Goal: Feedback & Contribution: Submit feedback/report problem

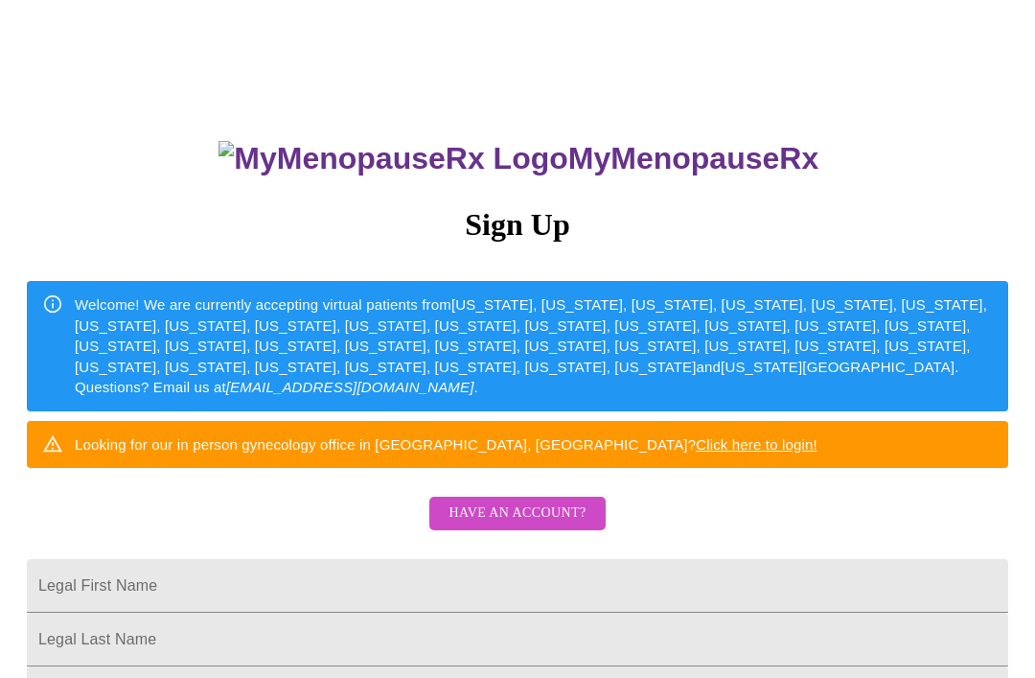
scroll to position [35, 0]
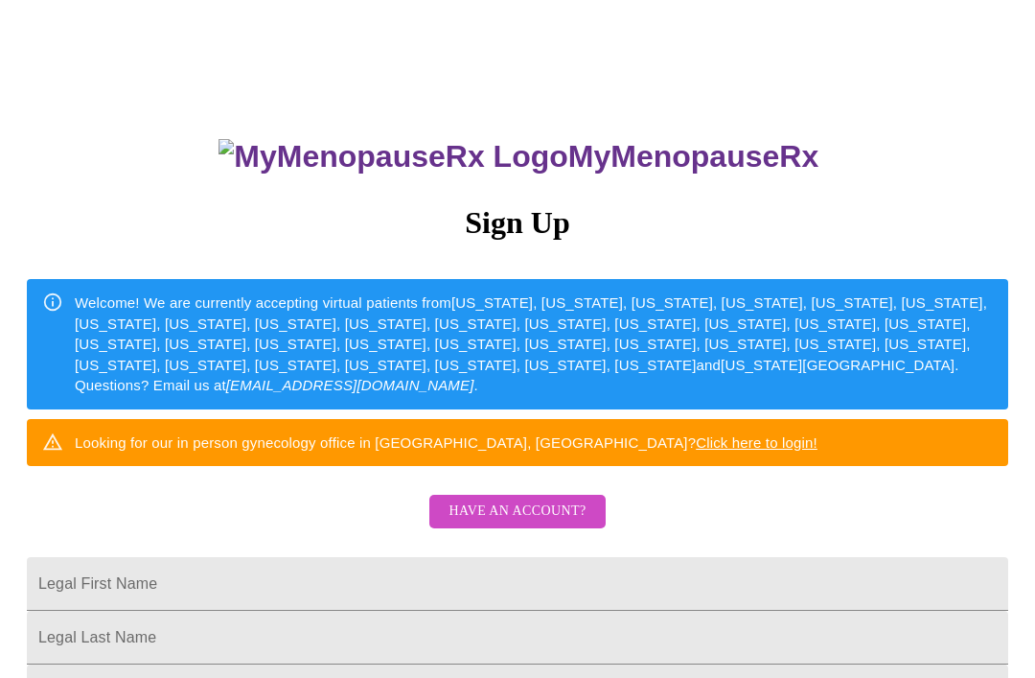
click at [544, 523] on span "Have an account?" at bounding box center [517, 511] width 137 height 24
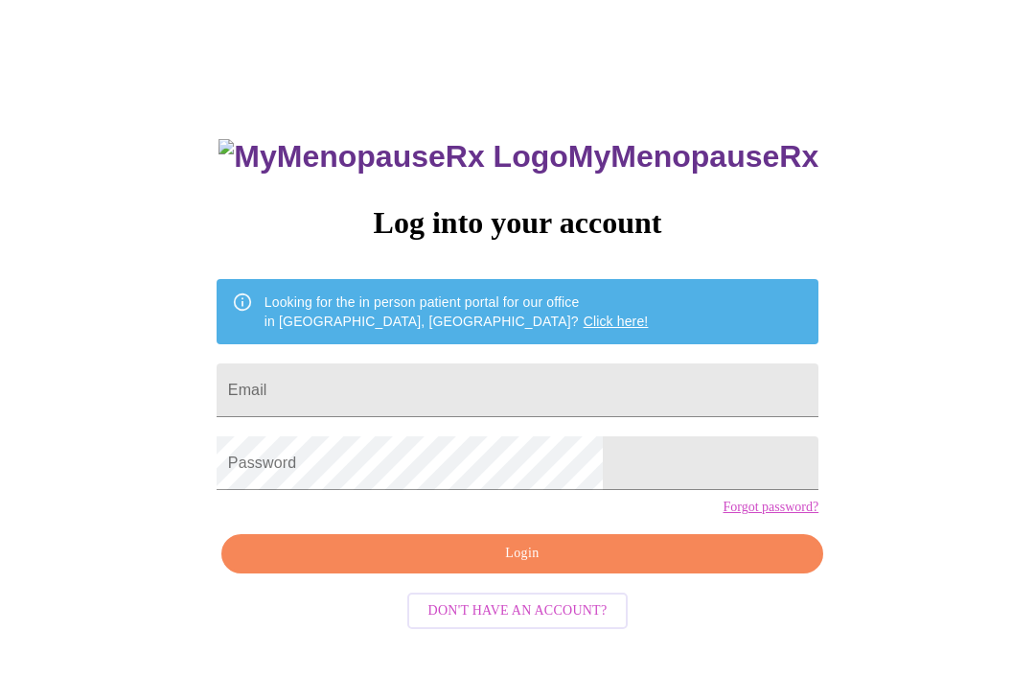
click at [529, 406] on input "Email" at bounding box center [518, 390] width 602 height 54
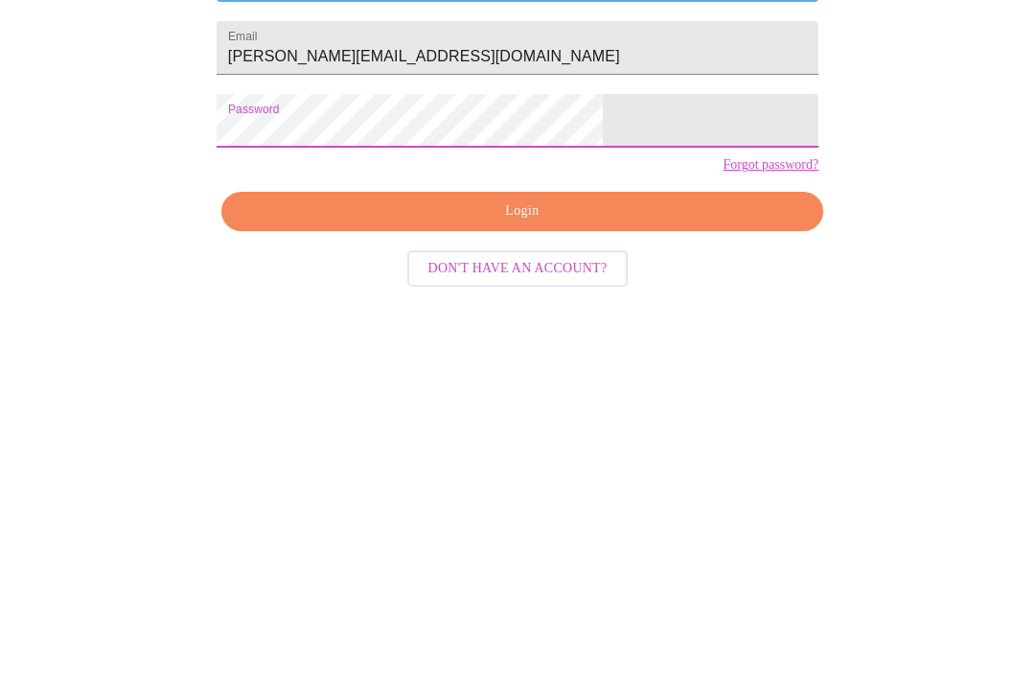
click at [552, 542] on span "Login" at bounding box center [522, 554] width 558 height 24
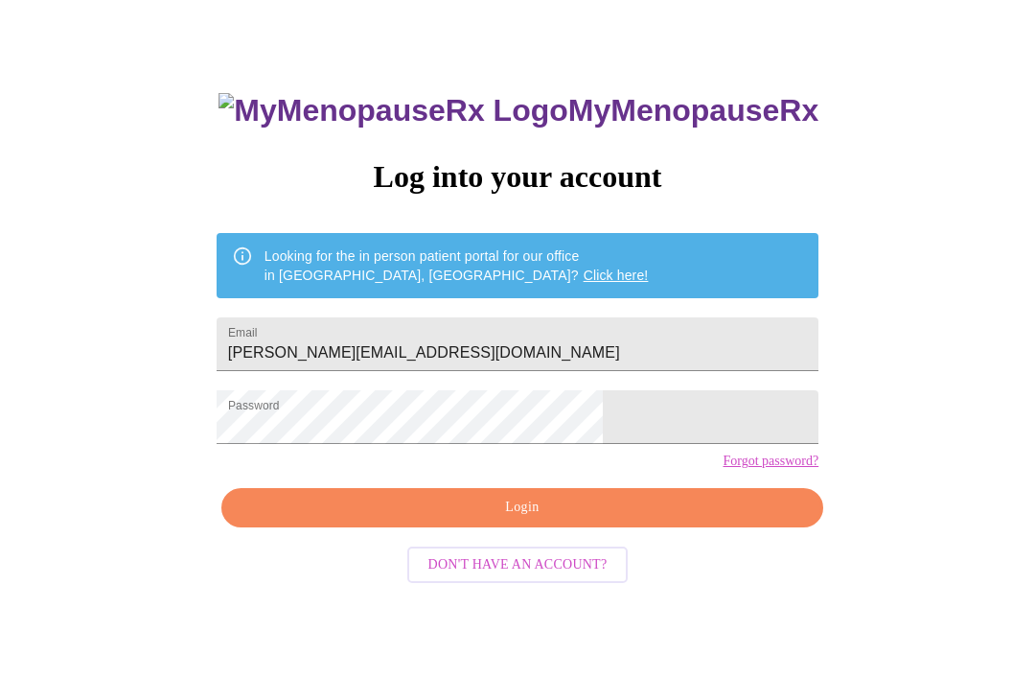
click at [607, 527] on button "Login" at bounding box center [522, 507] width 602 height 39
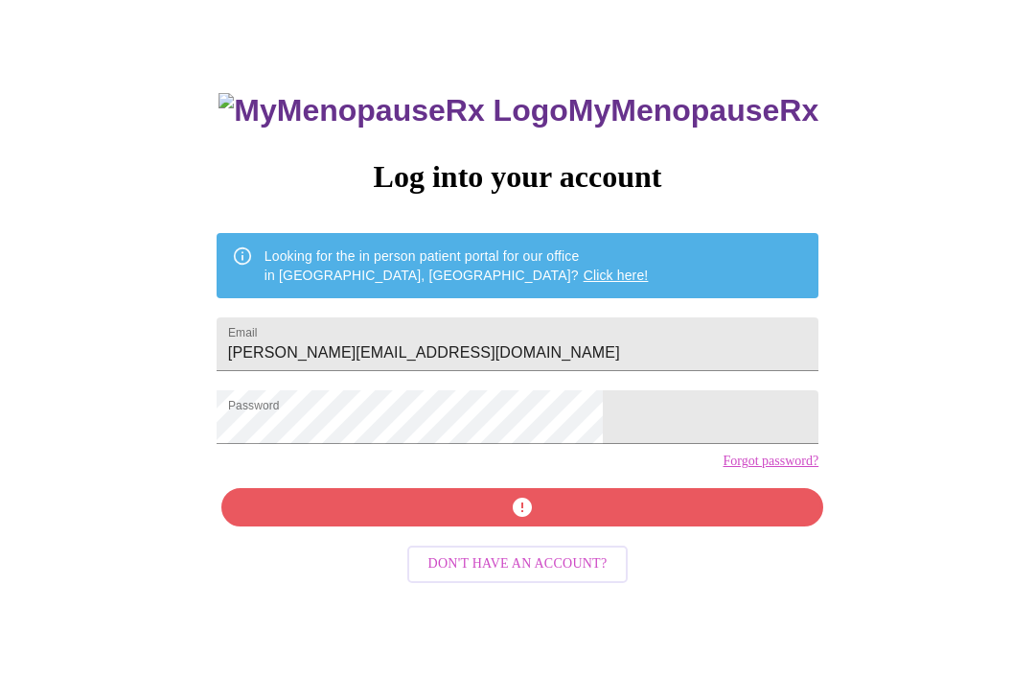
click at [556, 551] on div "MyMenopauseRx Log into your account Looking for the in person patient portal fo…" at bounding box center [517, 401] width 640 height 678
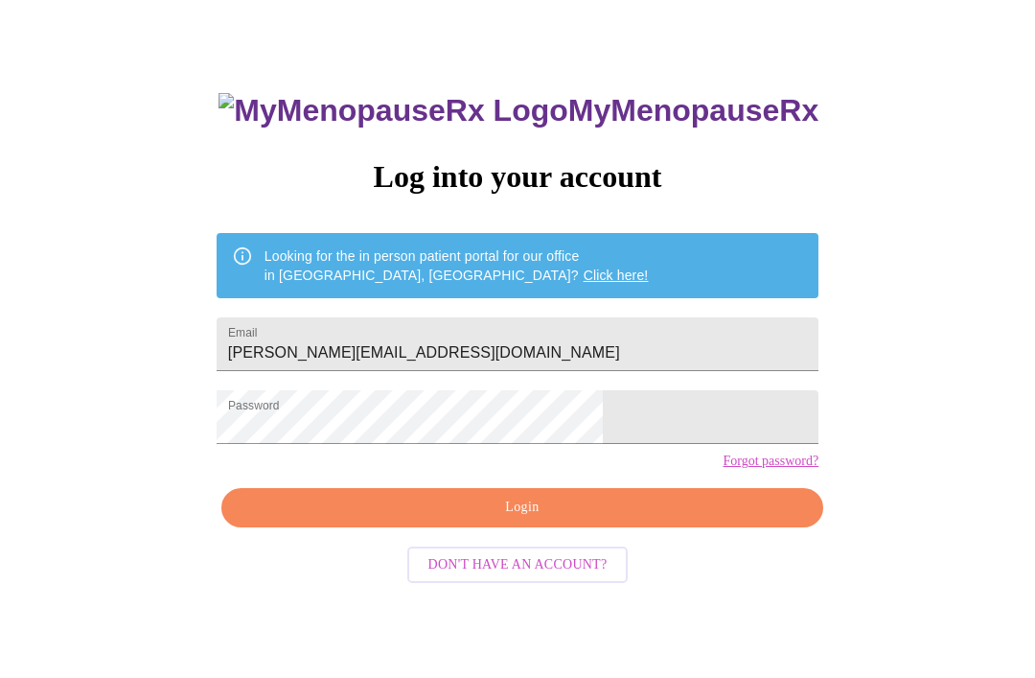
click at [530, 368] on input "Jenshong@icloud.Om" at bounding box center [518, 344] width 602 height 54
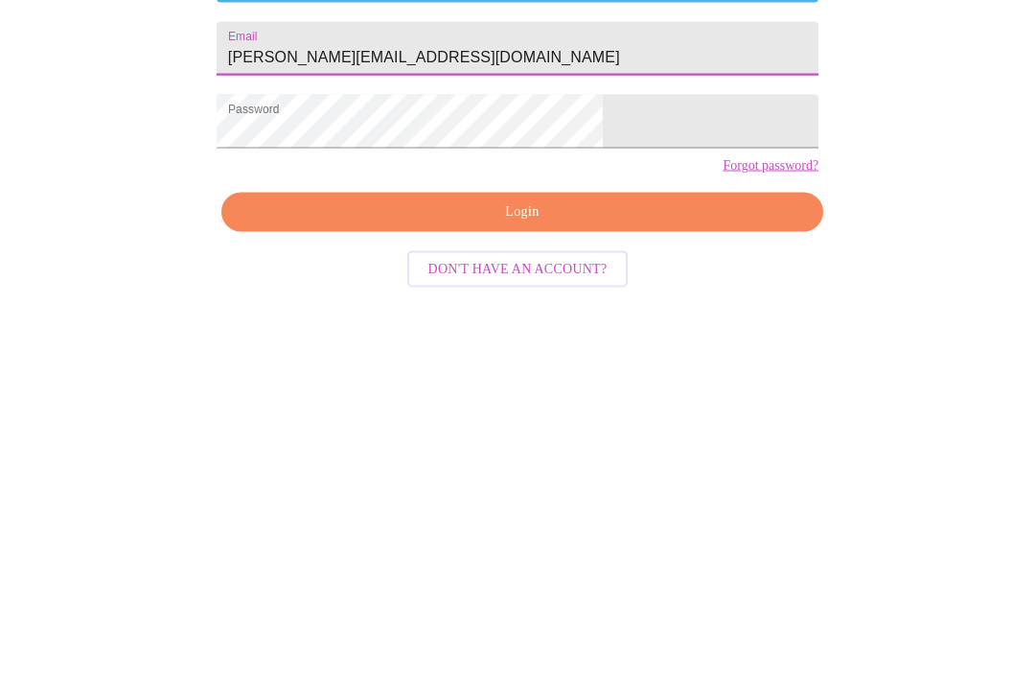
type input "Jenshong@icloud.com"
click at [585, 496] on span "Login" at bounding box center [522, 508] width 558 height 24
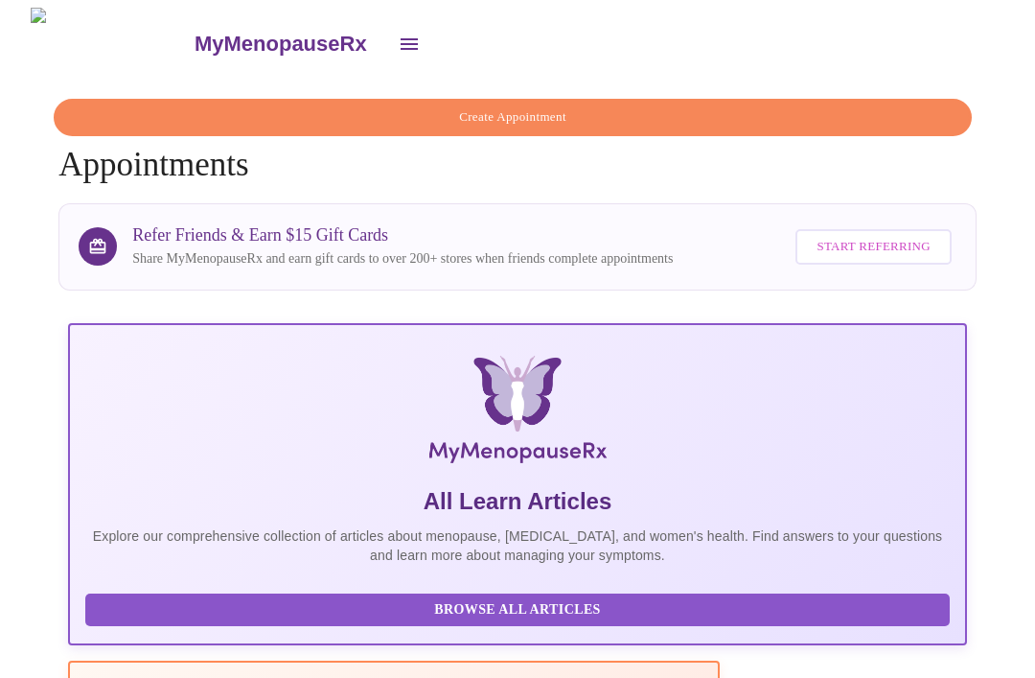
click at [398, 39] on icon "open drawer" at bounding box center [409, 44] width 23 height 23
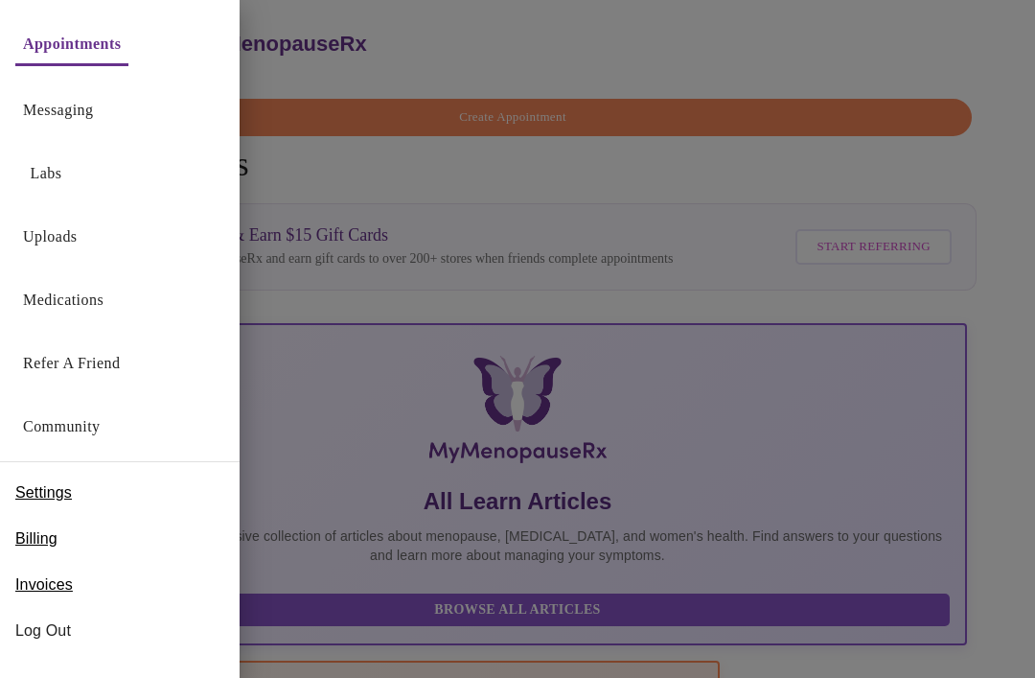
click at [75, 172] on button "Labs" at bounding box center [45, 173] width 61 height 38
click at [50, 174] on link "Labs" at bounding box center [47, 173] width 32 height 27
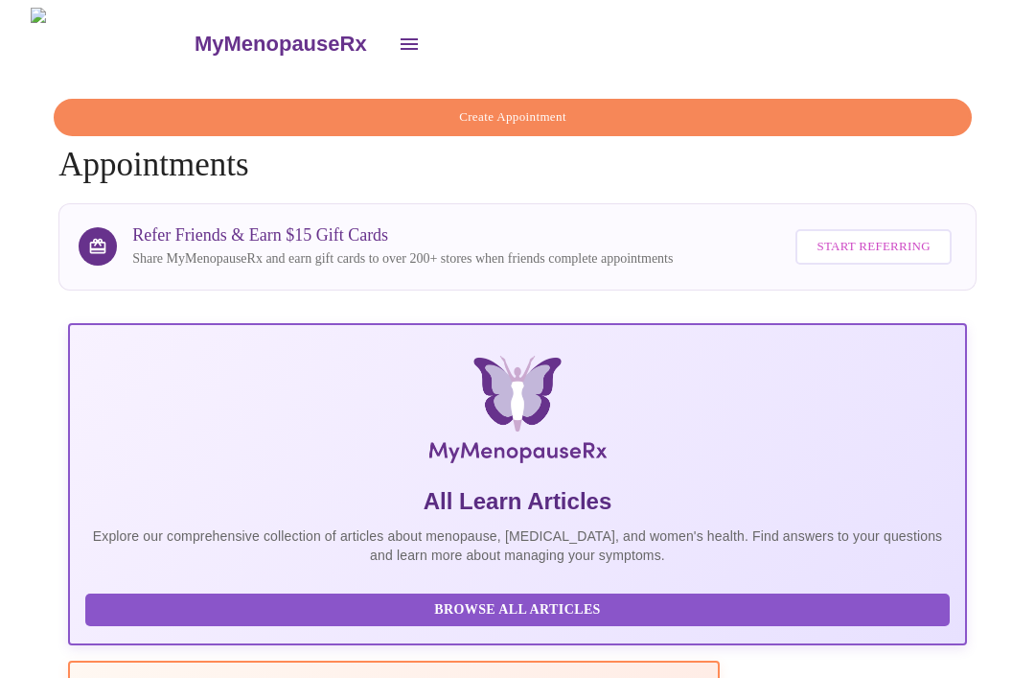
click at [386, 50] on button "open drawer" at bounding box center [409, 44] width 46 height 46
click at [398, 39] on icon "open drawer" at bounding box center [409, 44] width 23 height 23
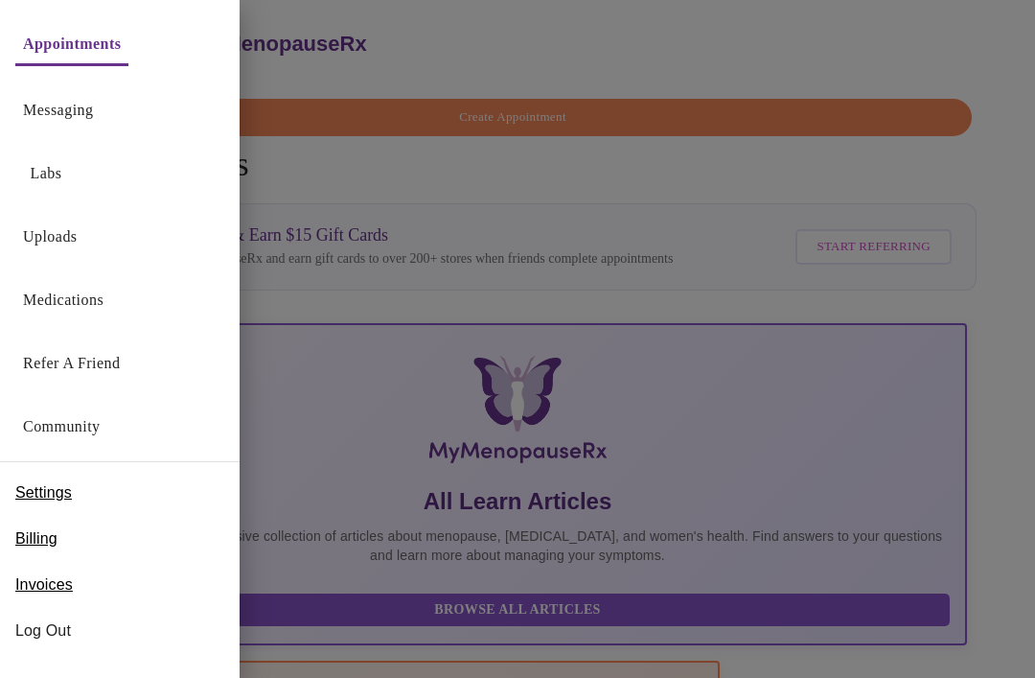
click at [78, 236] on link "Uploads" at bounding box center [50, 236] width 55 height 27
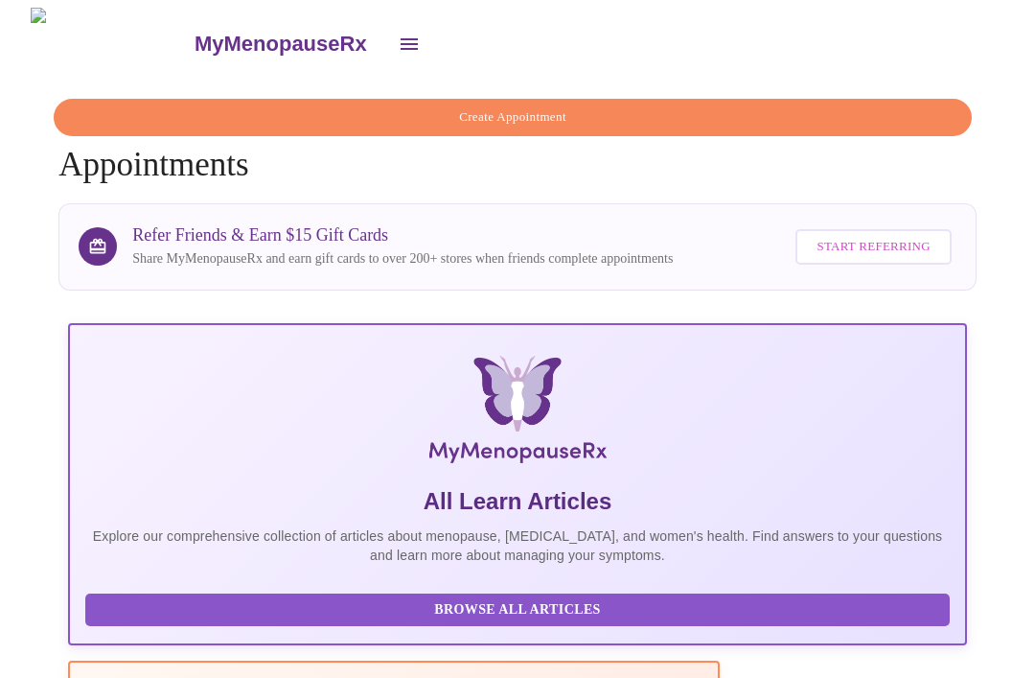
click at [398, 45] on icon "open drawer" at bounding box center [409, 44] width 23 height 23
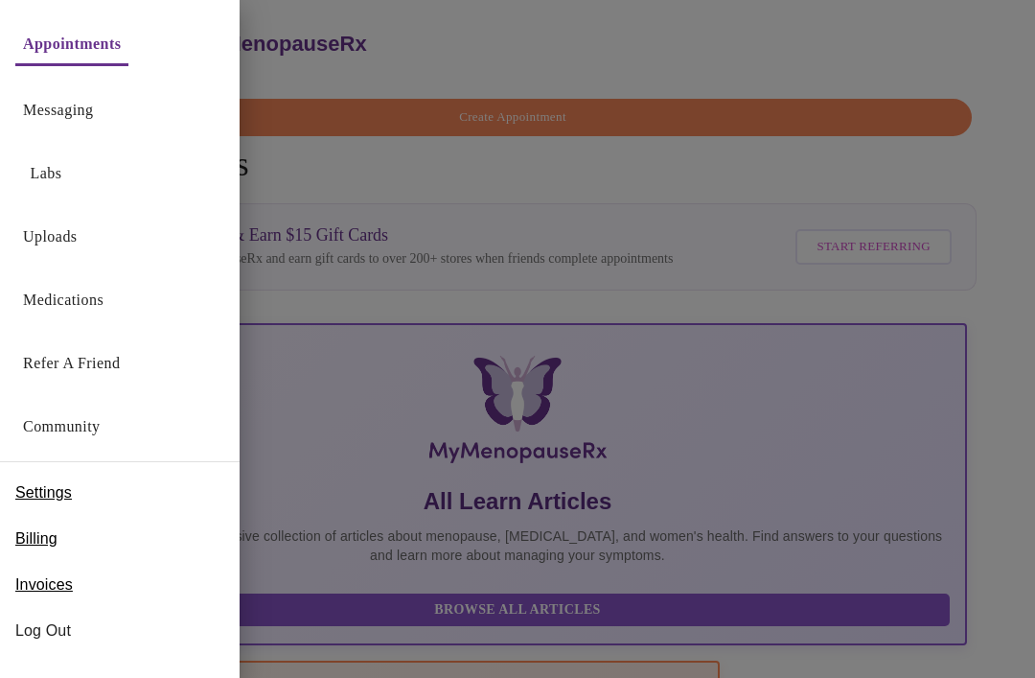
click at [78, 233] on link "Uploads" at bounding box center [50, 236] width 55 height 27
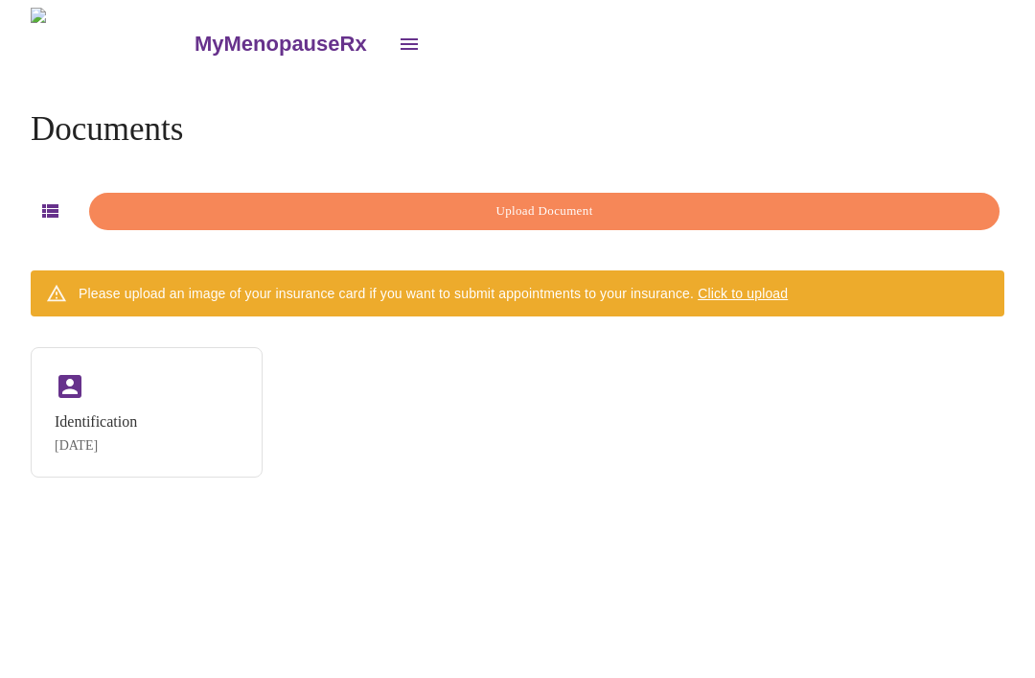
click at [567, 215] on span "Upload Document" at bounding box center [544, 211] width 867 height 22
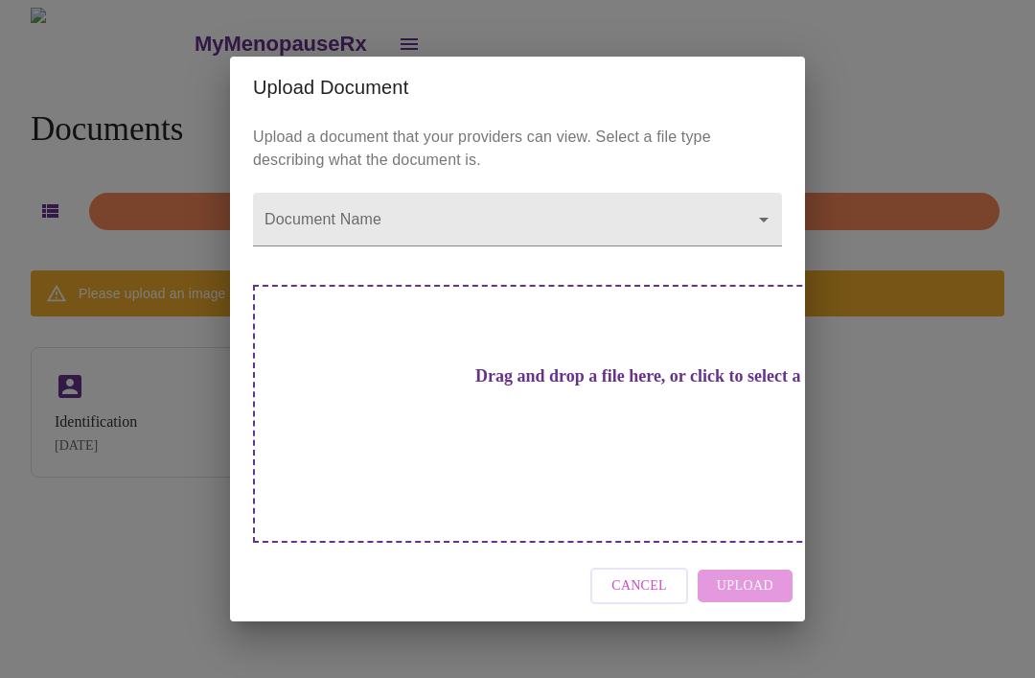
click at [755, 256] on body "MyMenopauseRx Documents Upload Document Please upload an image of your insuranc…" at bounding box center [518, 347] width 1020 height 678
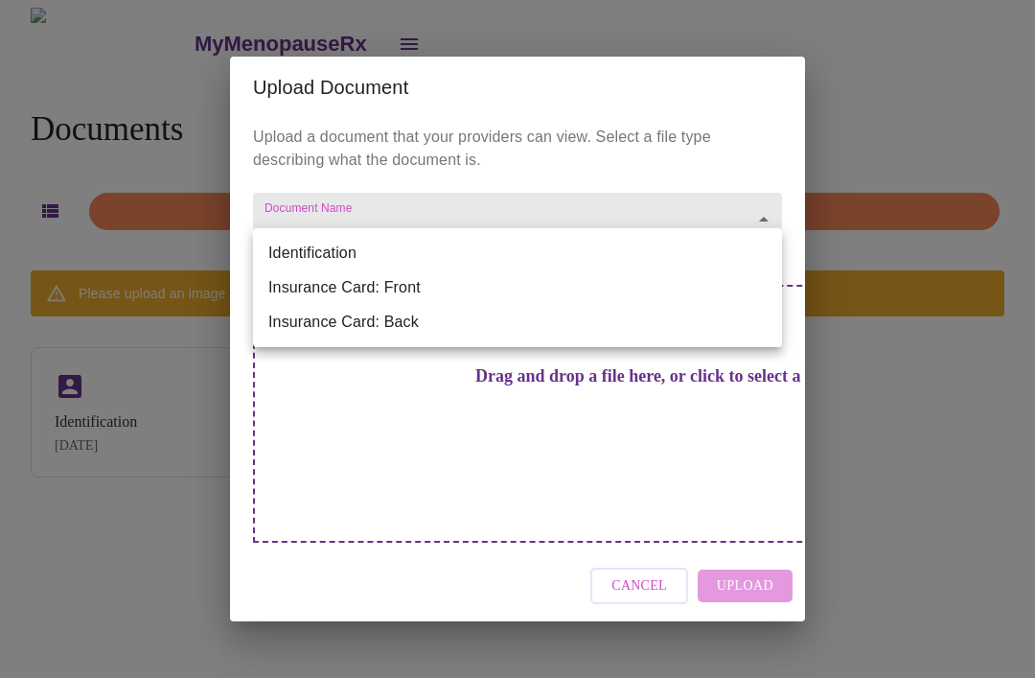
click at [698, 182] on div at bounding box center [517, 339] width 1035 height 678
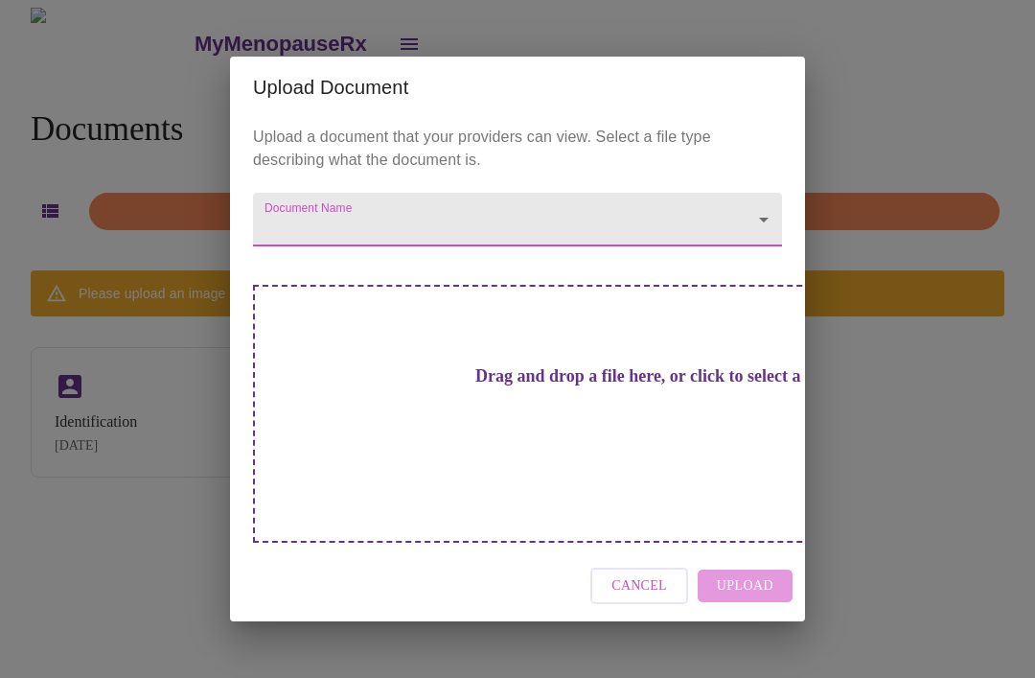
click at [655, 574] on span "Cancel" at bounding box center [640, 586] width 56 height 24
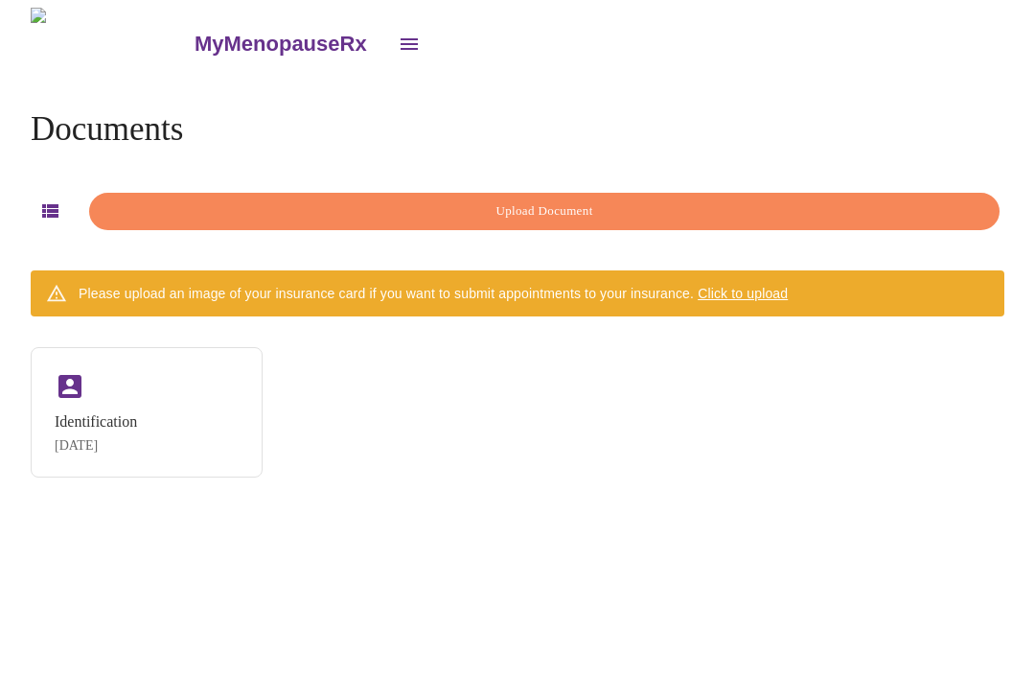
click at [398, 42] on icon "open drawer" at bounding box center [409, 44] width 23 height 23
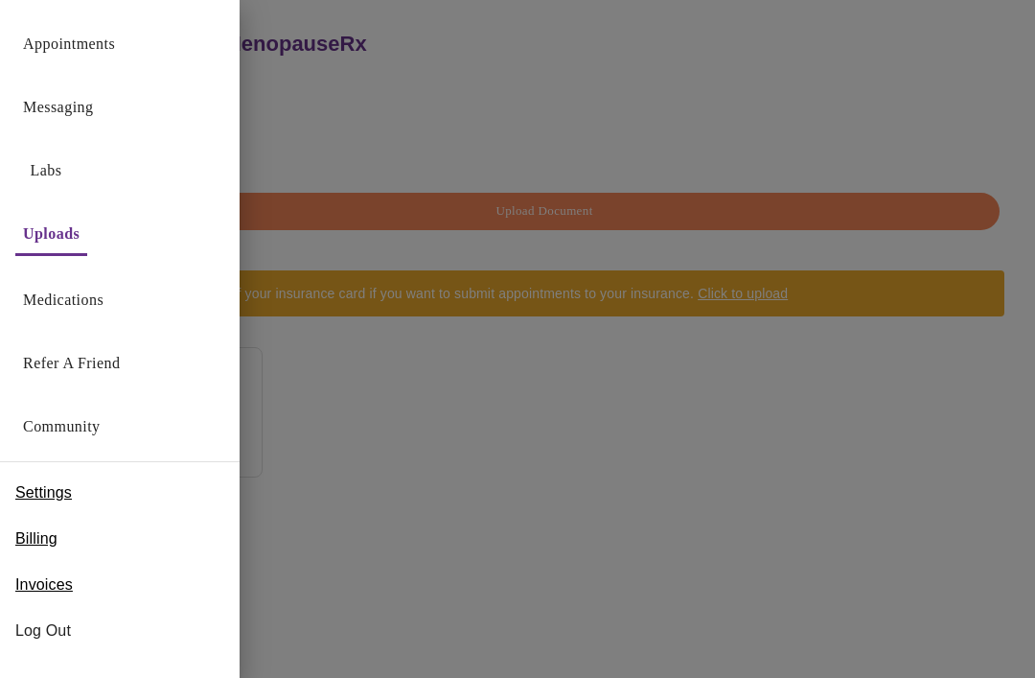
click at [91, 116] on link "Messaging" at bounding box center [58, 107] width 70 height 27
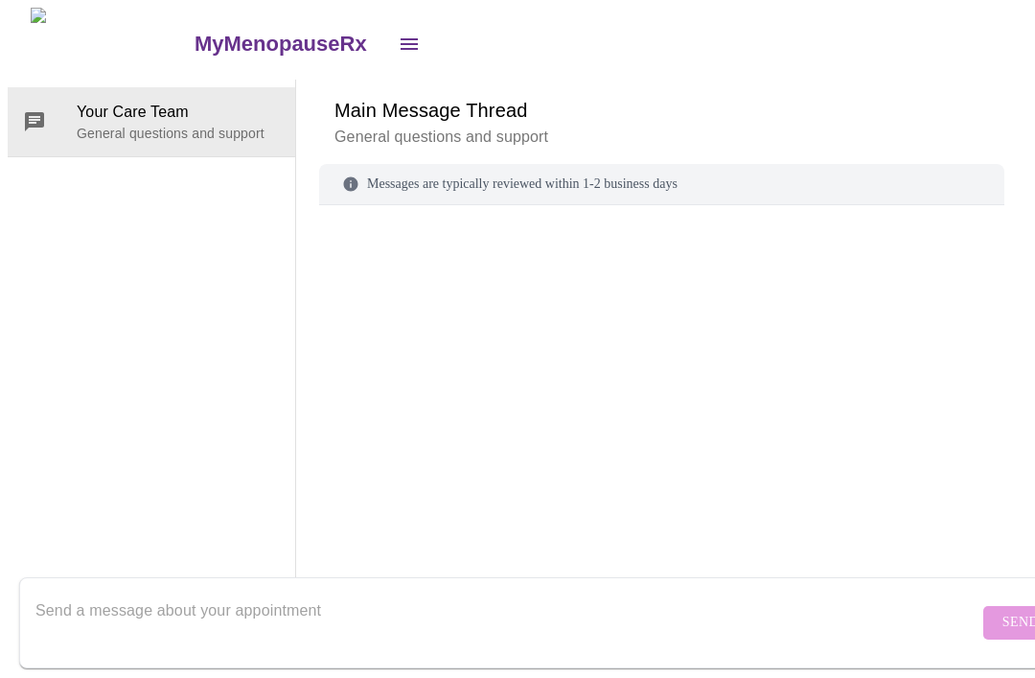
click at [401, 38] on icon "open drawer" at bounding box center [409, 44] width 17 height 12
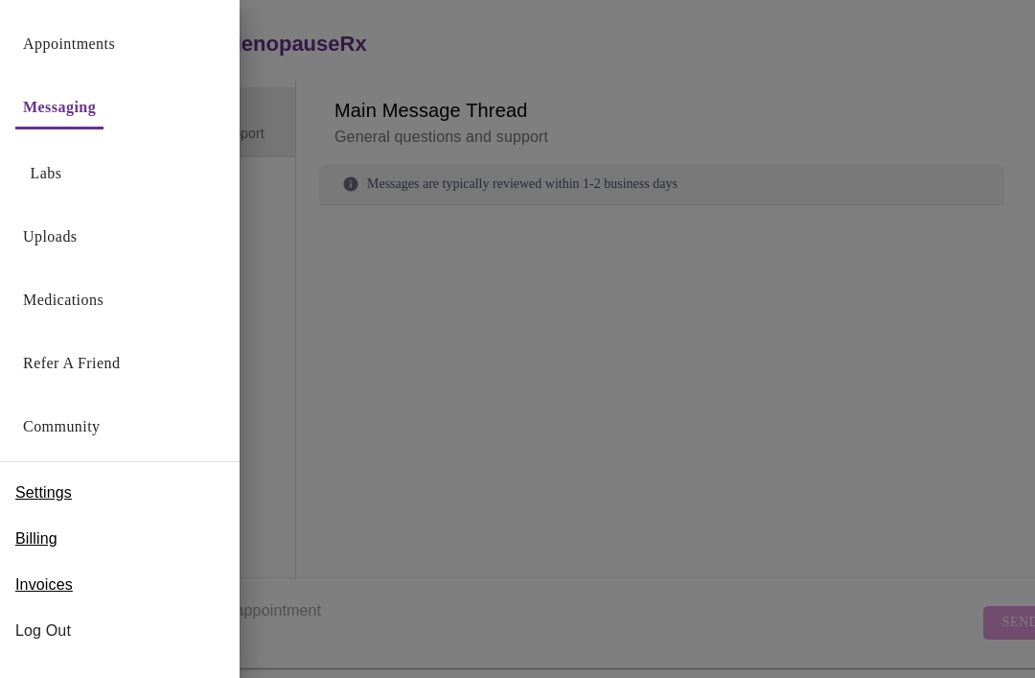
scroll to position [72, 0]
click at [95, 116] on link "Messaging" at bounding box center [59, 107] width 73 height 27
click at [737, 129] on div at bounding box center [517, 339] width 1035 height 678
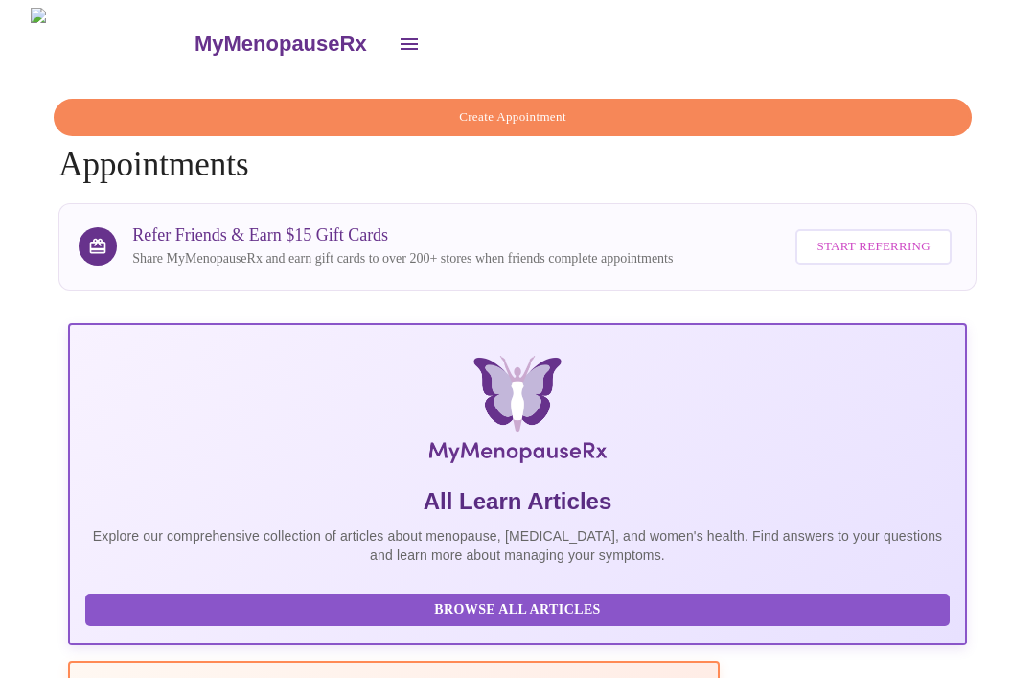
click at [386, 48] on button "open drawer" at bounding box center [409, 44] width 46 height 46
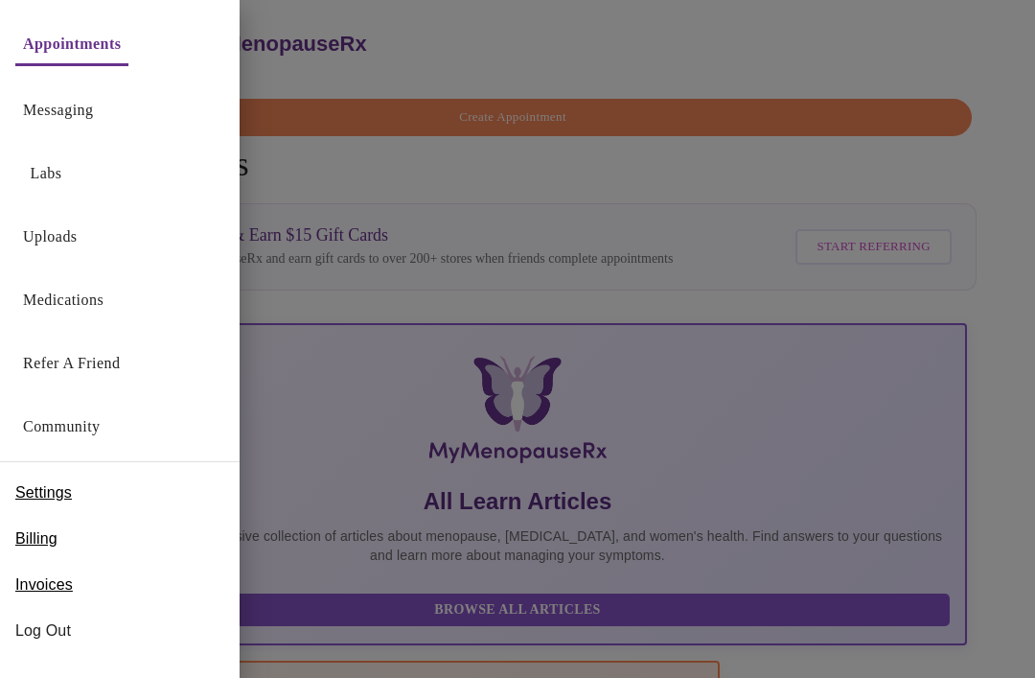
click at [65, 242] on link "Uploads" at bounding box center [50, 236] width 55 height 27
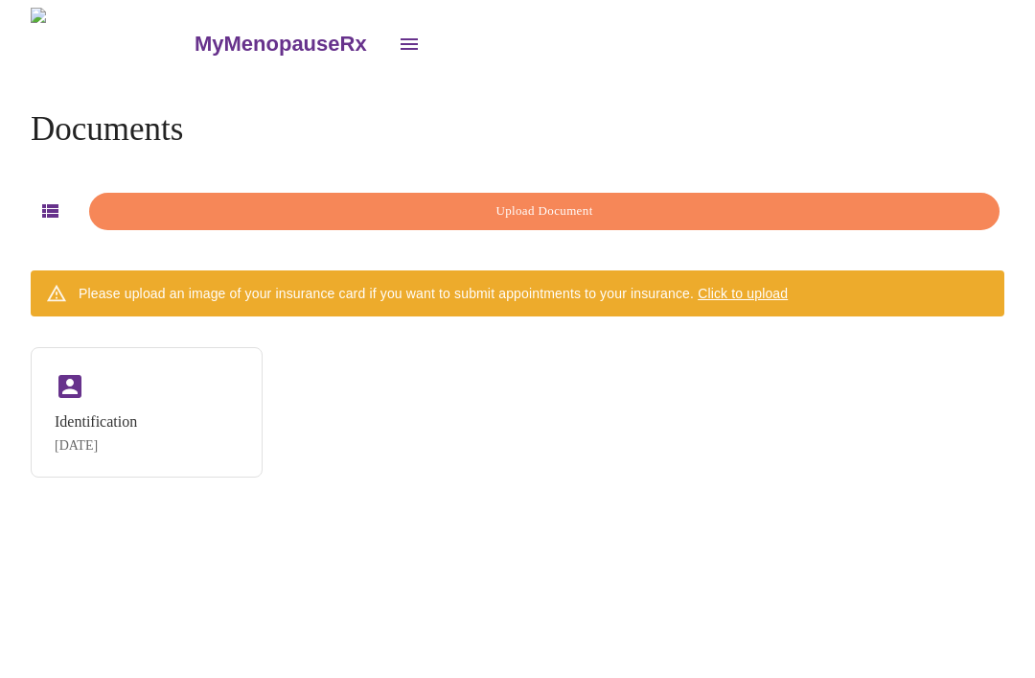
click at [601, 204] on span "Upload Document" at bounding box center [544, 211] width 867 height 22
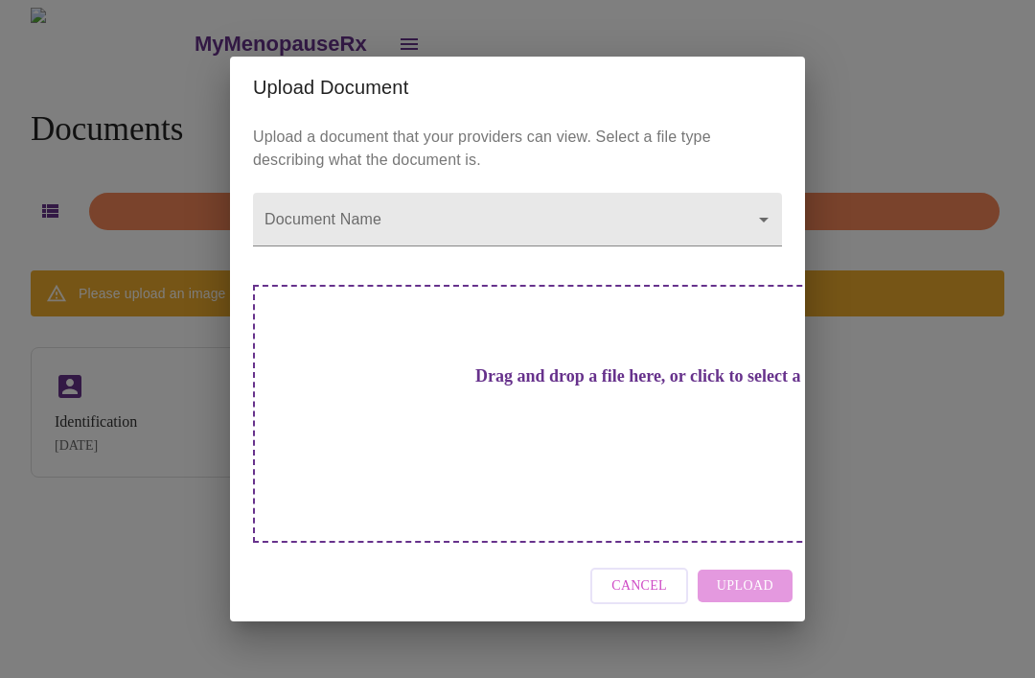
click at [752, 259] on body "MyMenopauseRx Documents Upload Document Please upload an image of your insuranc…" at bounding box center [518, 347] width 1020 height 678
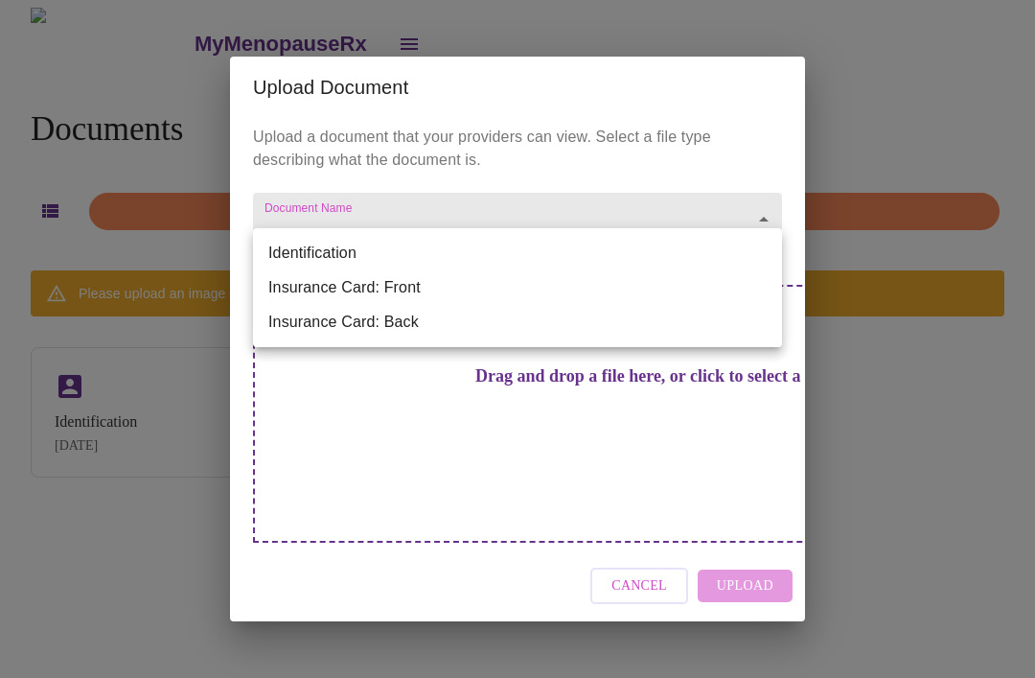
click at [652, 546] on div at bounding box center [517, 339] width 1035 height 678
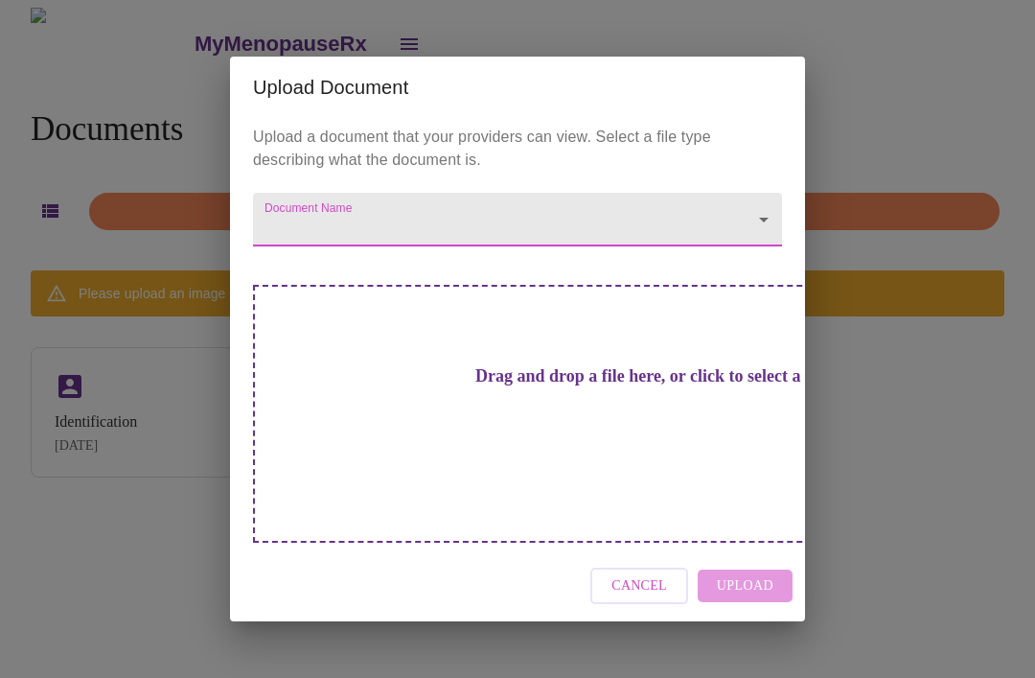
click at [752, 251] on body "MyMenopauseRx Documents Upload Document Please upload an image of your insuranc…" at bounding box center [518, 347] width 1020 height 678
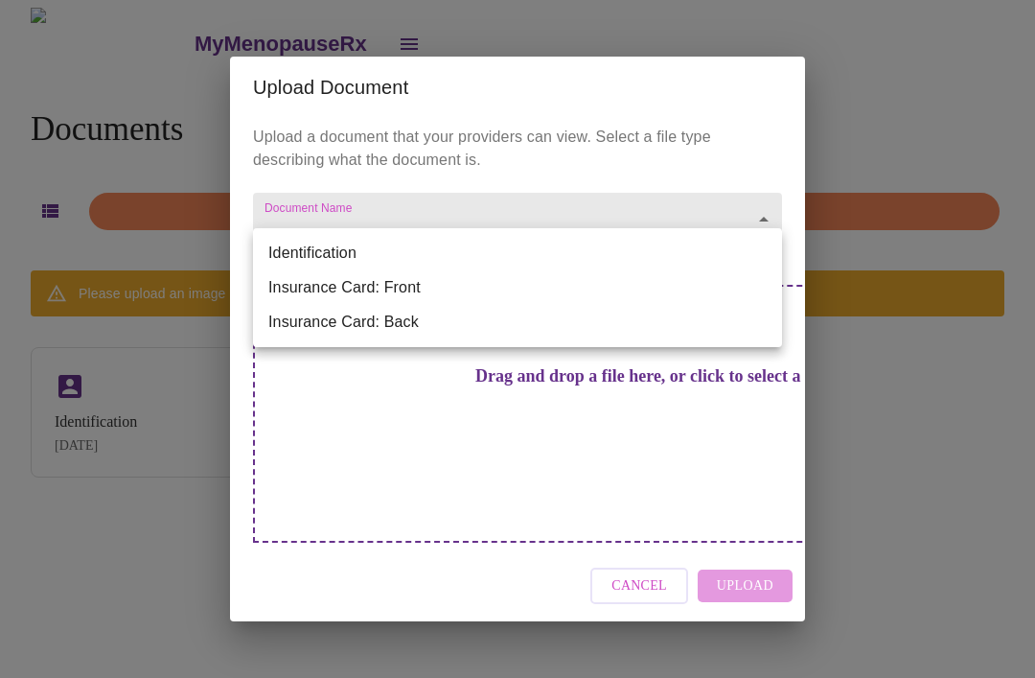
click at [713, 168] on div at bounding box center [517, 339] width 1035 height 678
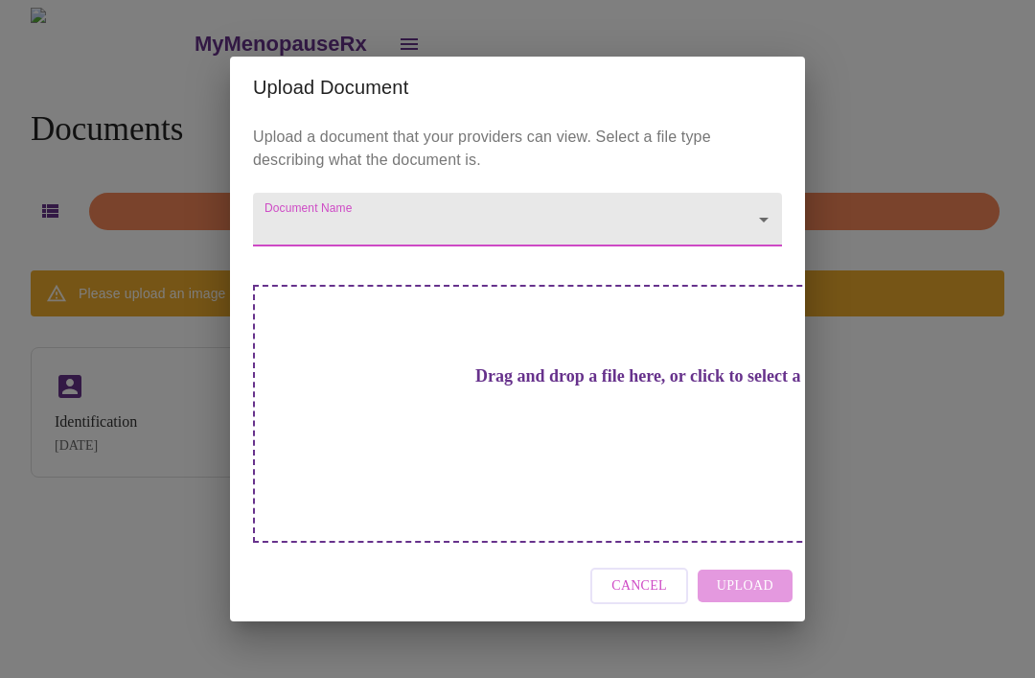
click at [868, 311] on div "Upload Document Upload a document that your providers can view. Select a file t…" at bounding box center [517, 339] width 1035 height 678
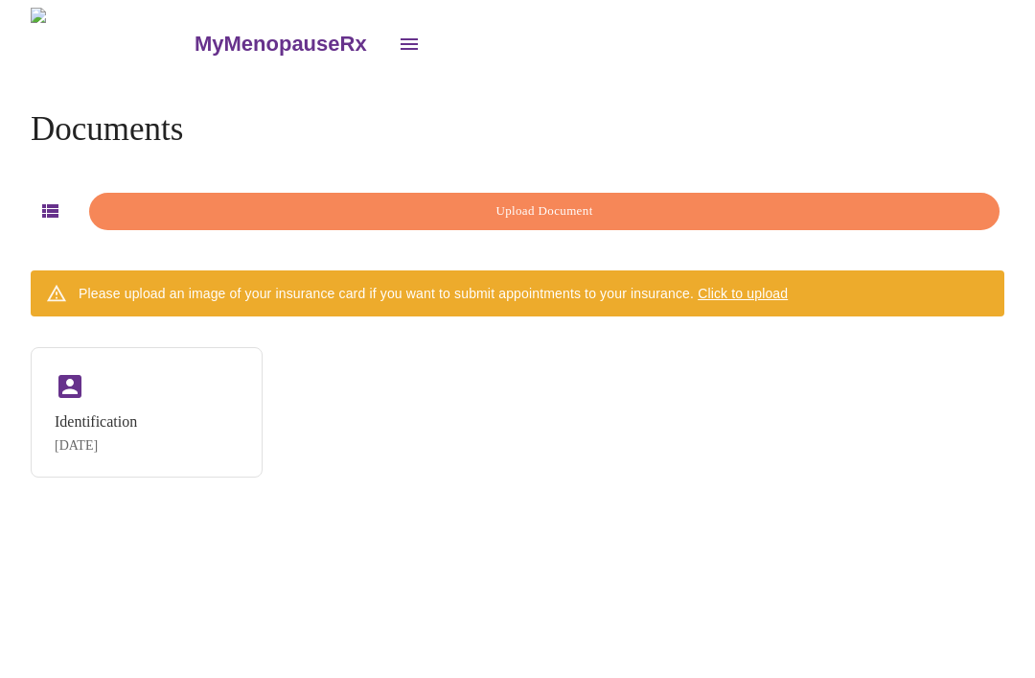
click at [566, 209] on span "Upload Document" at bounding box center [544, 211] width 867 height 22
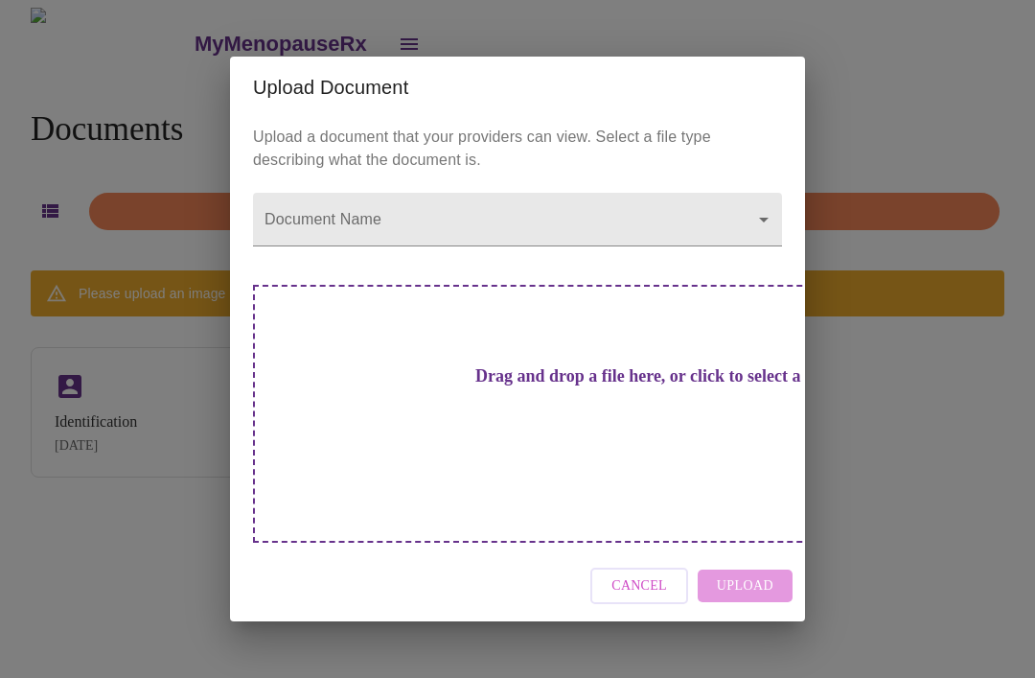
click at [755, 550] on div "Cancel Upload" at bounding box center [517, 586] width 575 height 72
click at [540, 386] on h3 "Drag and drop a file here, or click to select a file" at bounding box center [651, 376] width 529 height 20
click at [546, 386] on h3 "Drag and drop a file here, or click to select a file" at bounding box center [651, 376] width 529 height 20
click at [544, 386] on h3 "Drag and drop a file here, or click to select a file" at bounding box center [651, 376] width 529 height 20
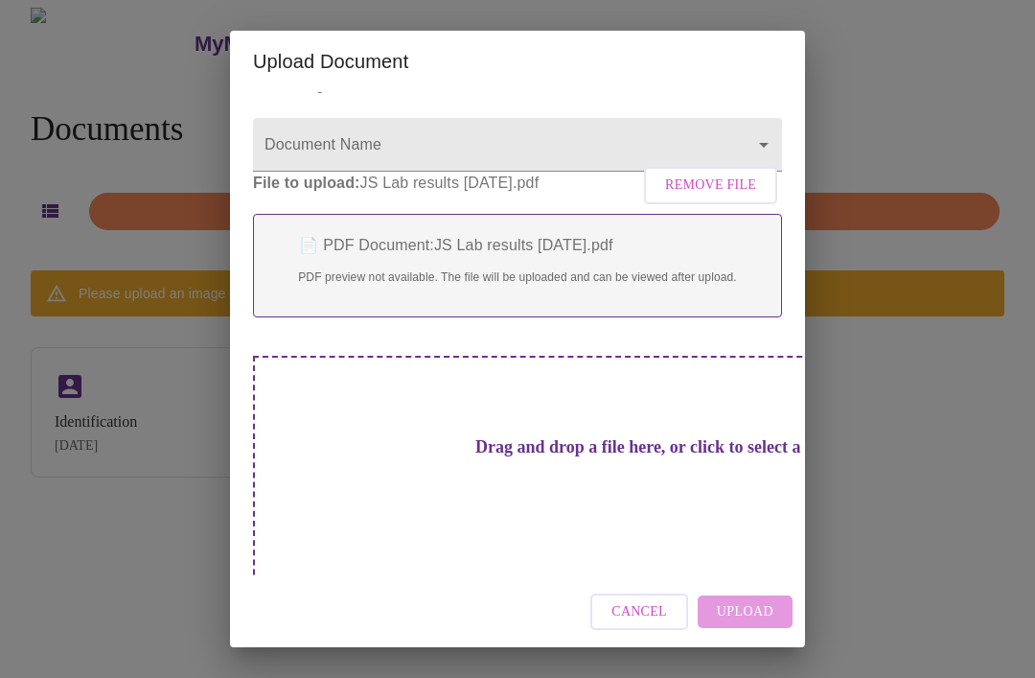
scroll to position [47, 0]
click at [746, 147] on body "MyMenopauseRx Documents Upload Document Please upload an image of your insuranc…" at bounding box center [518, 347] width 1020 height 678
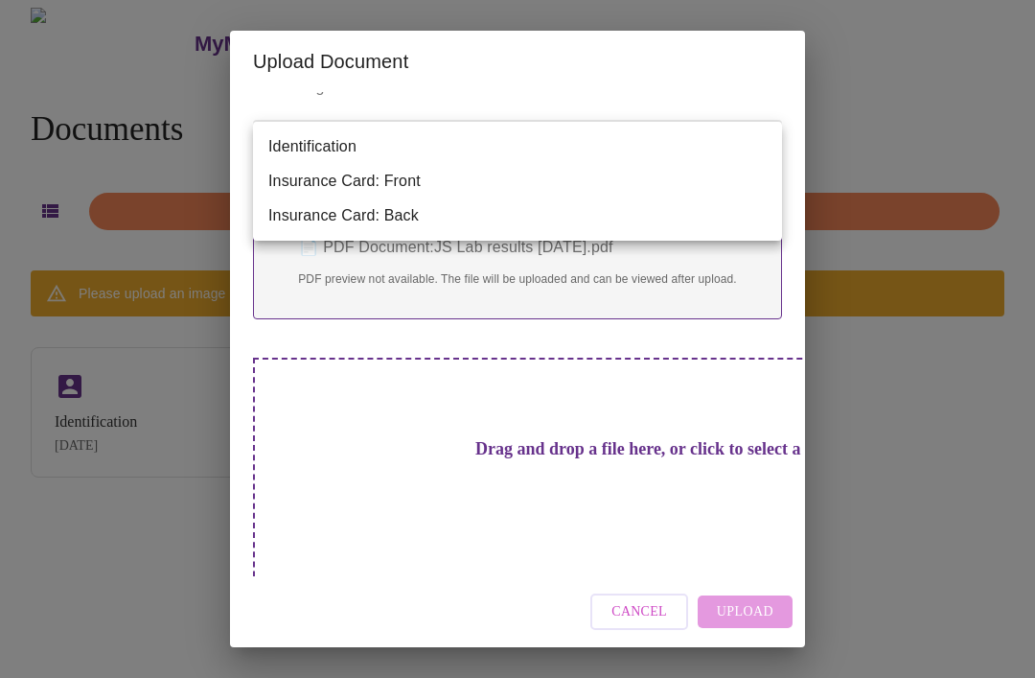
click at [358, 146] on li "Identification" at bounding box center [517, 146] width 529 height 35
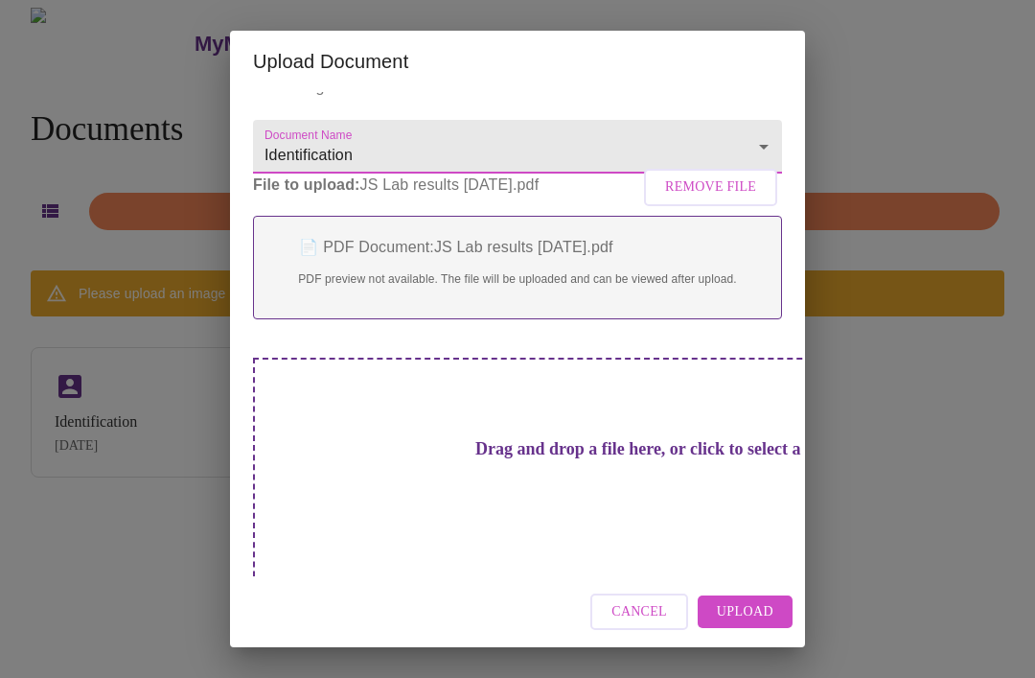
click at [394, 155] on body "MyMenopauseRx Documents Upload Document Please upload an image of your insuranc…" at bounding box center [518, 347] width 1020 height 678
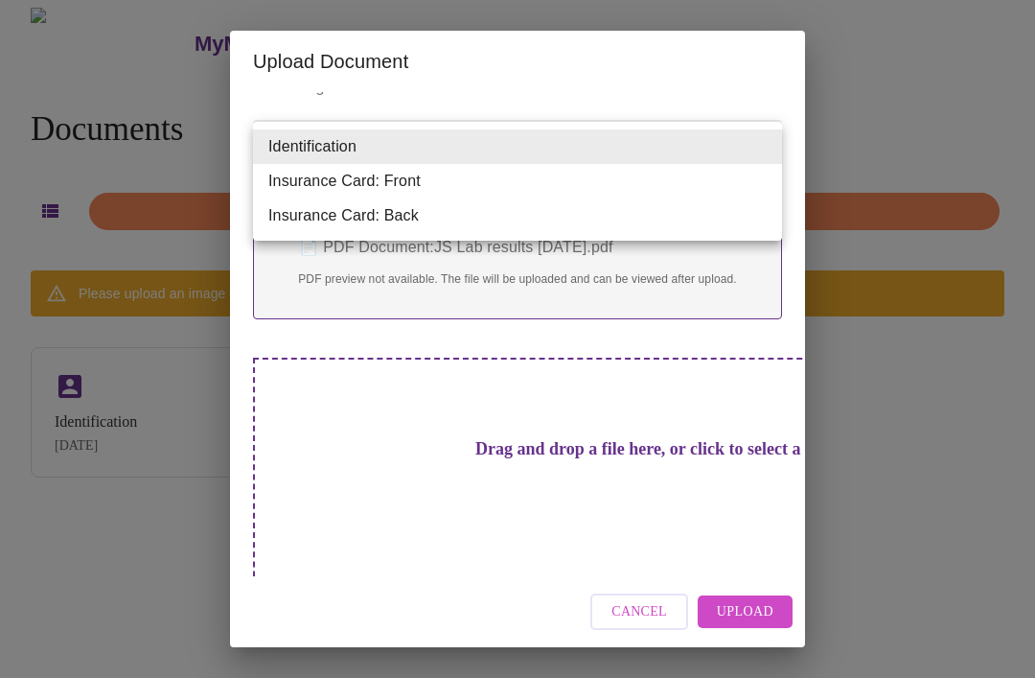
click at [422, 186] on li "Insurance Card: Front" at bounding box center [517, 181] width 529 height 35
type input "Insurance Card: Front"
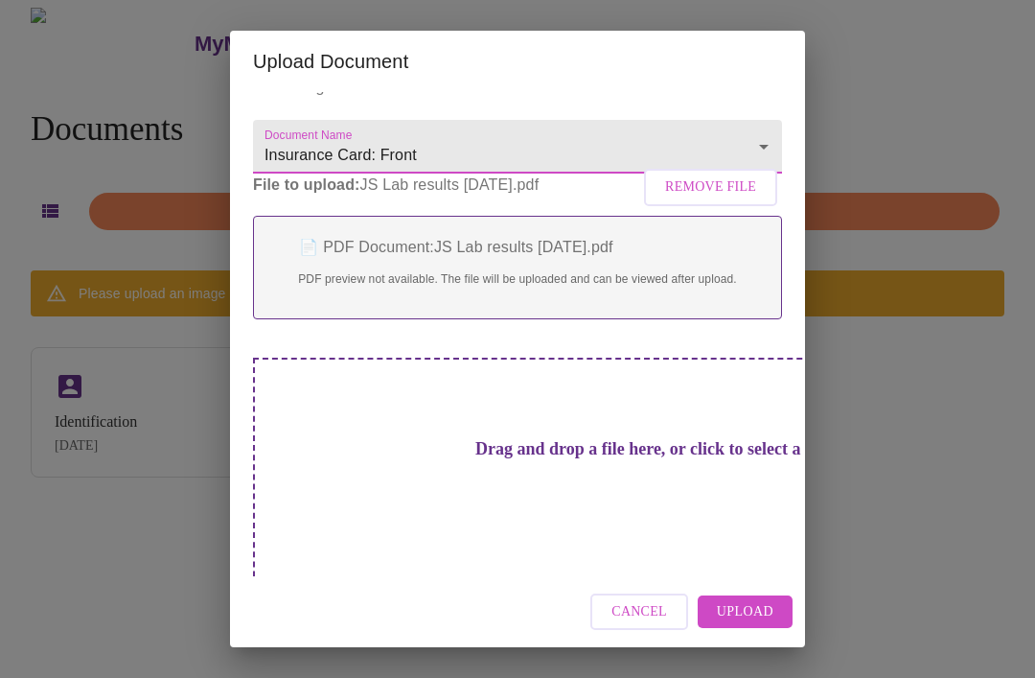
click at [762, 155] on body "MyMenopauseRx Documents Upload Document Please upload an image of your insuranc…" at bounding box center [518, 347] width 1020 height 678
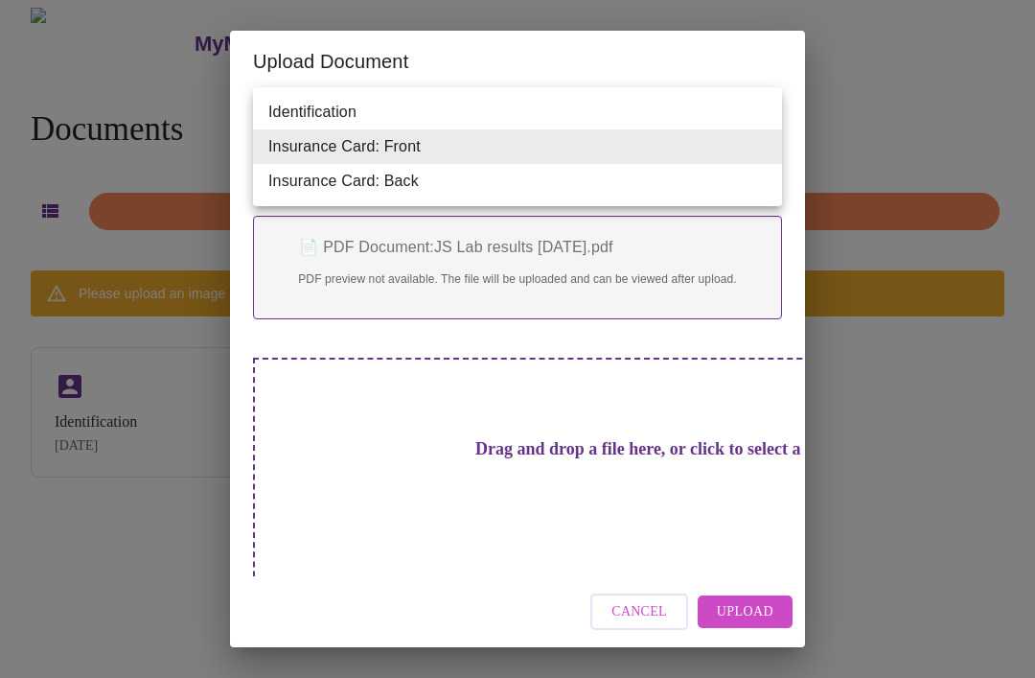
click at [474, 147] on li "Insurance Card: Front" at bounding box center [517, 146] width 529 height 35
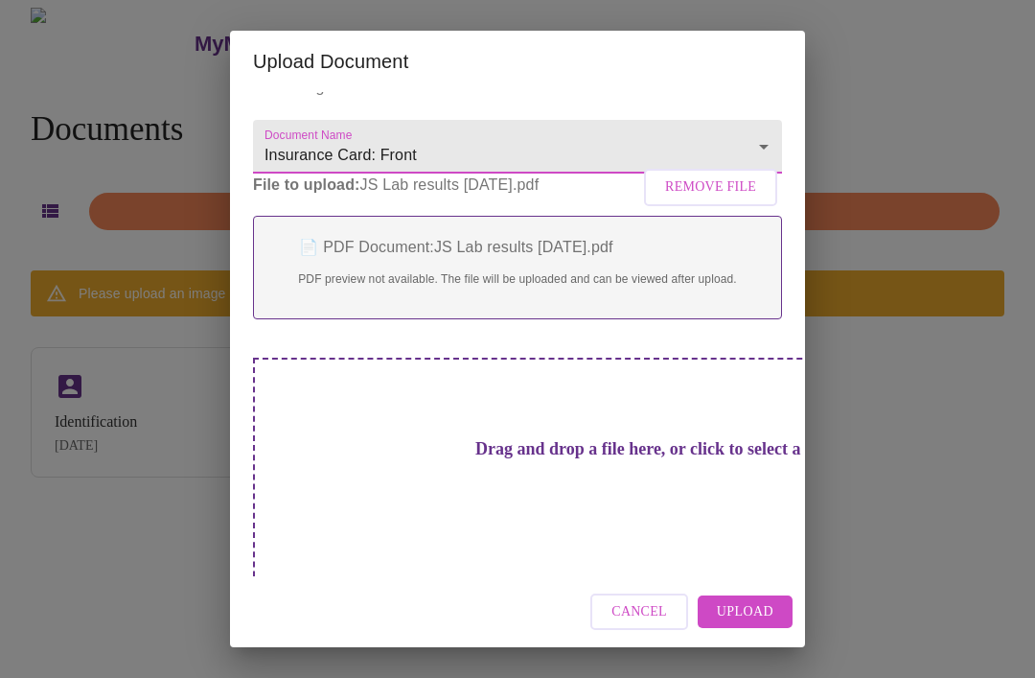
click at [759, 616] on span "Upload" at bounding box center [745, 612] width 57 height 24
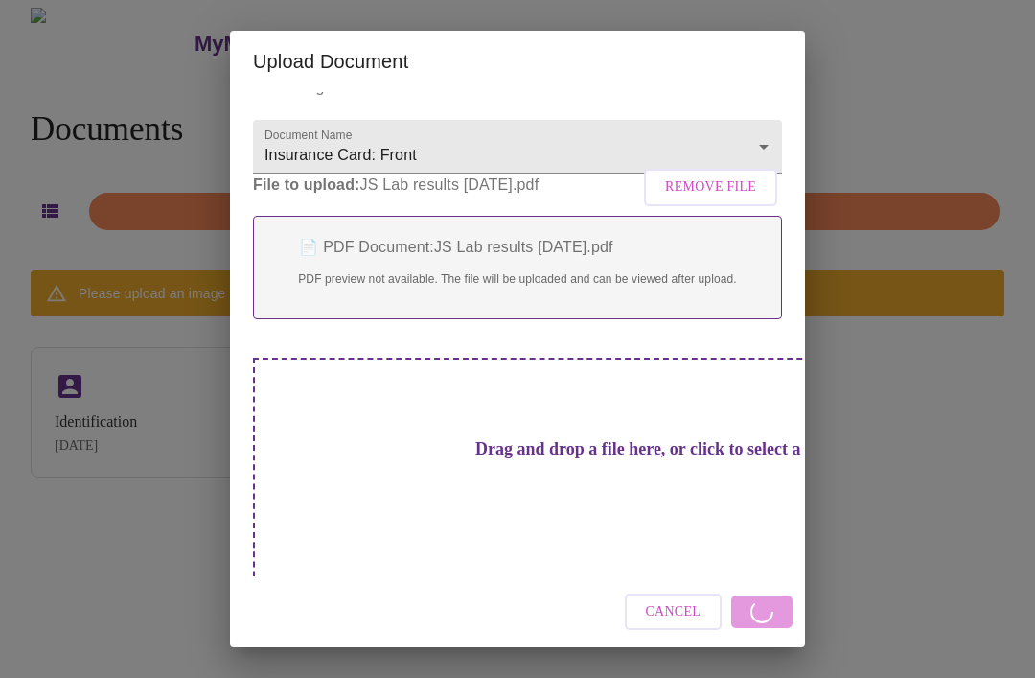
scroll to position [0, 0]
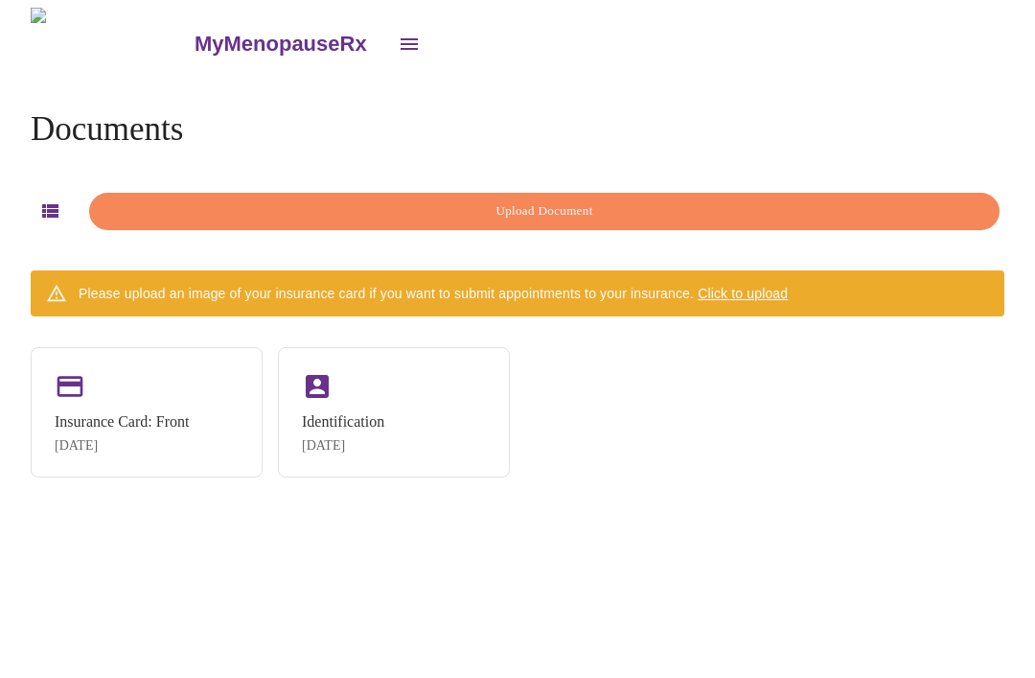
click at [147, 413] on div "Insurance Card: Front" at bounding box center [122, 421] width 134 height 17
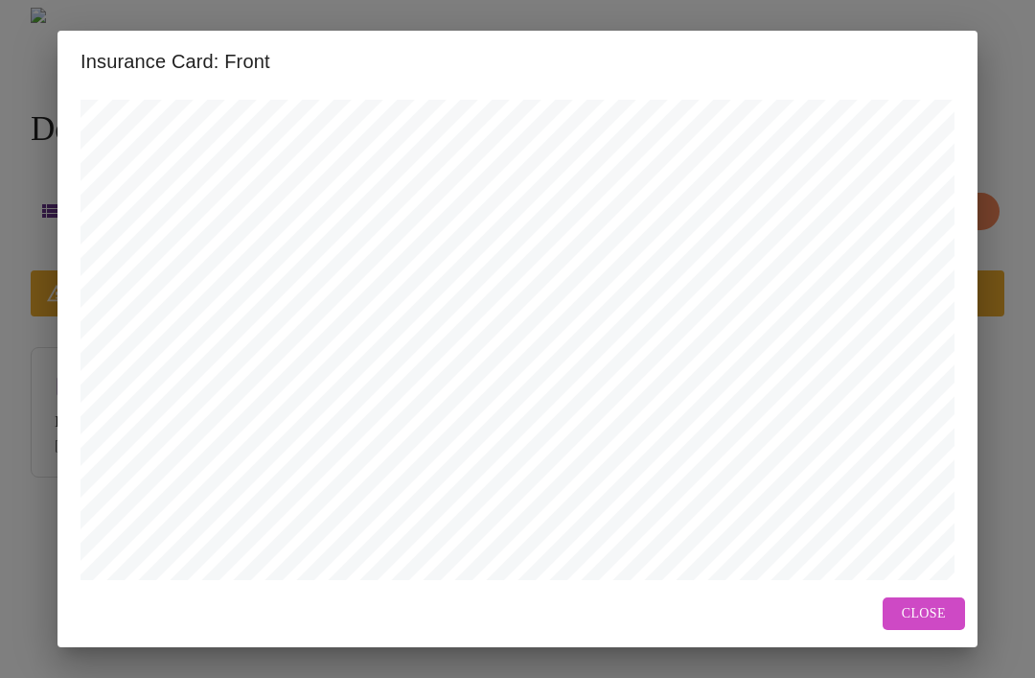
click at [938, 610] on span "Close" at bounding box center [924, 614] width 44 height 24
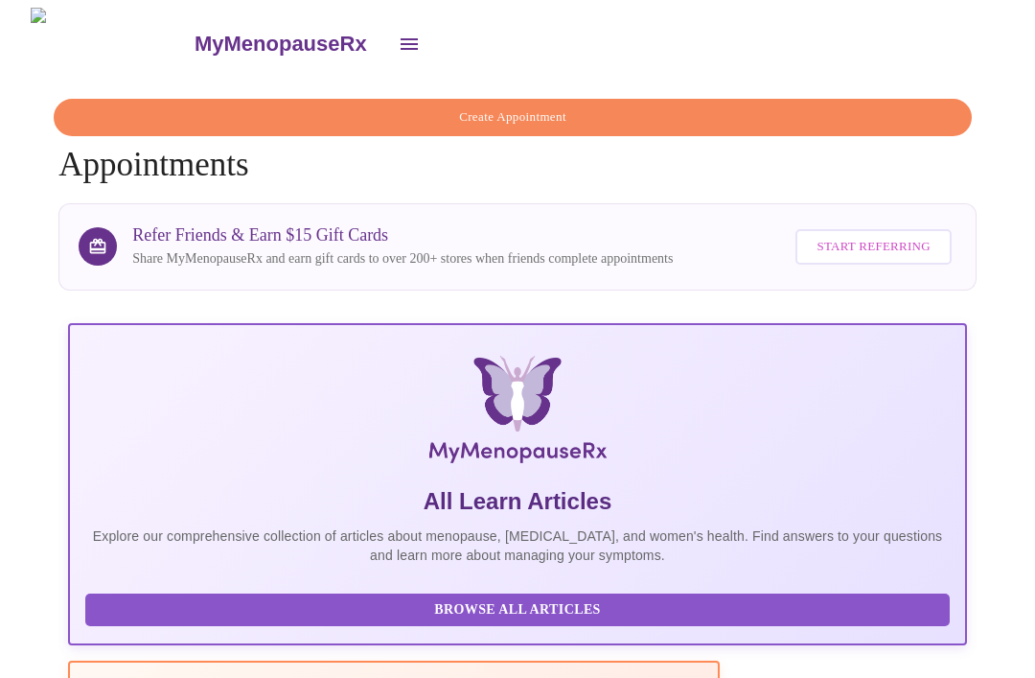
click at [386, 56] on button "open drawer" at bounding box center [409, 44] width 46 height 46
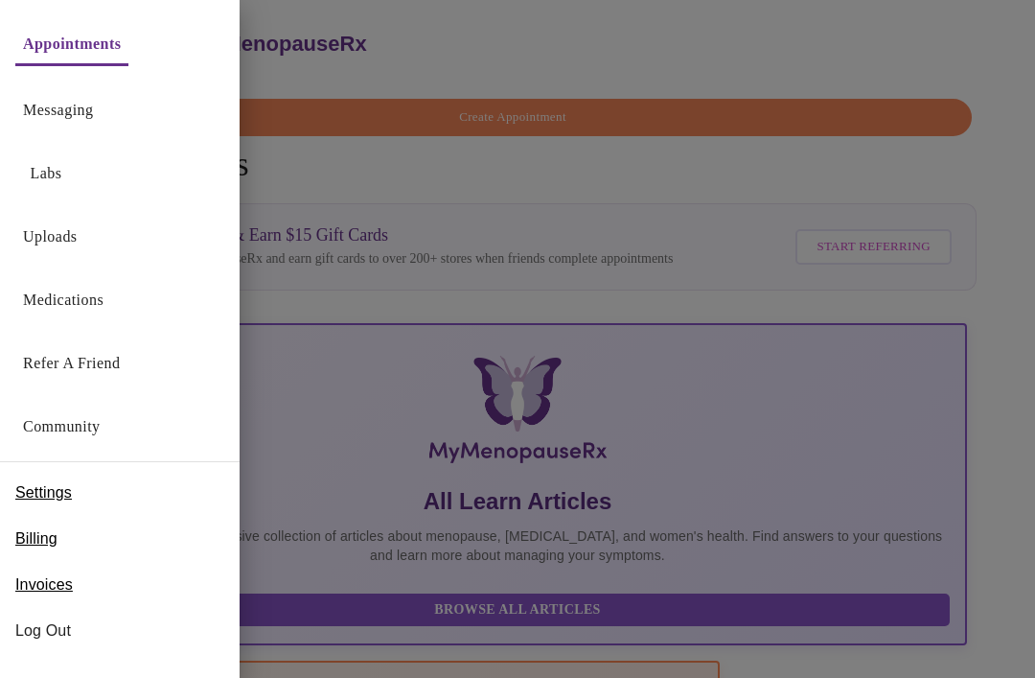
click at [91, 116] on link "Messaging" at bounding box center [58, 110] width 70 height 27
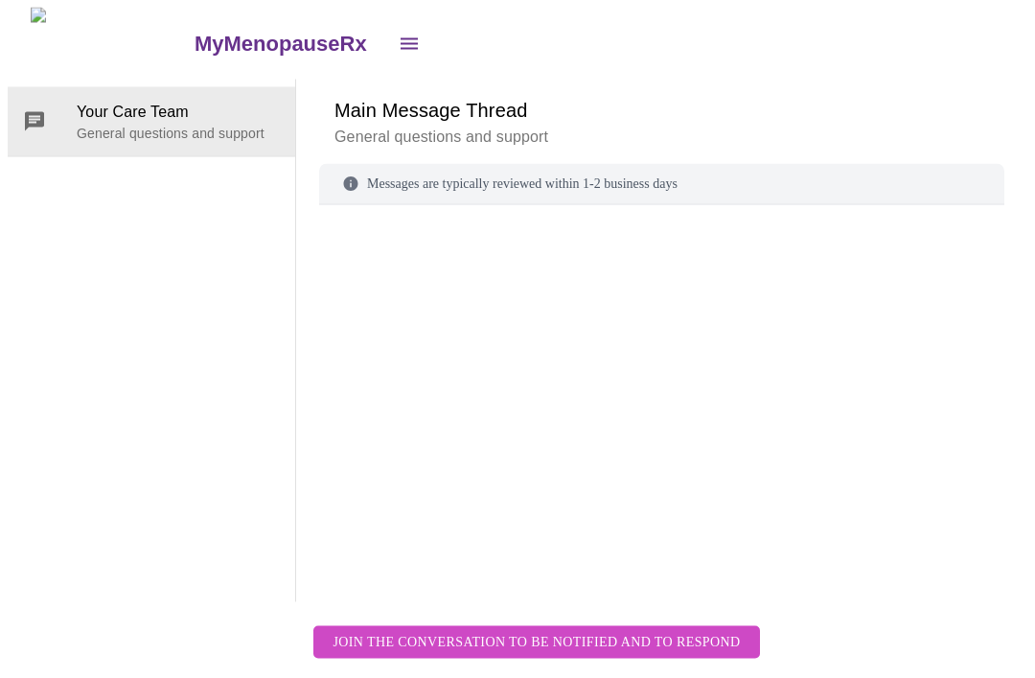
scroll to position [72, 0]
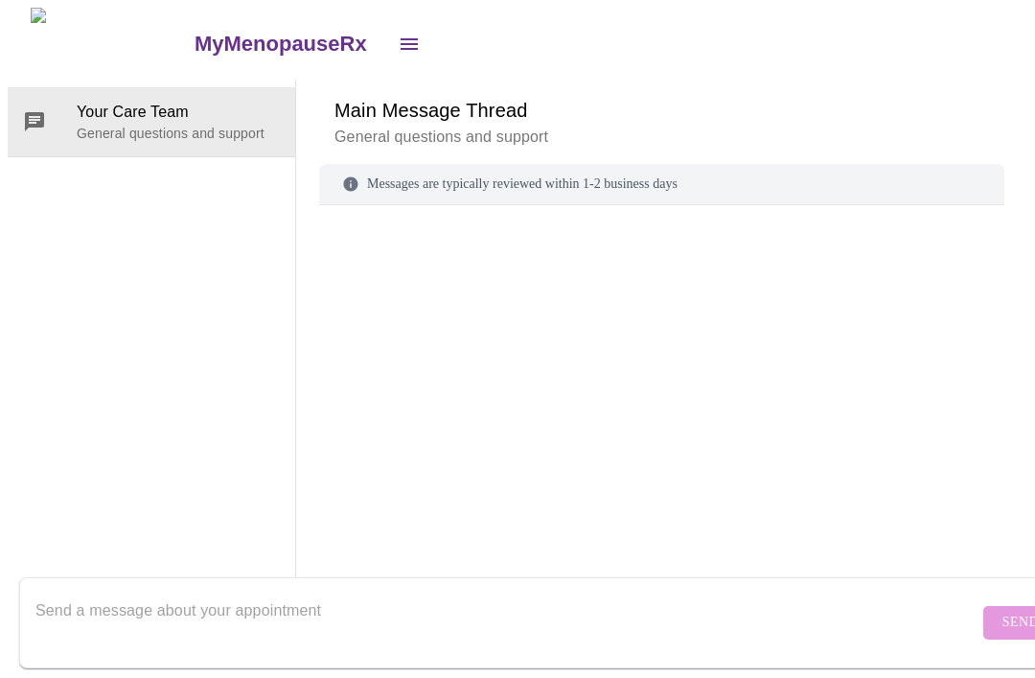
click at [67, 602] on textarea "Send a message about your appointment" at bounding box center [506, 621] width 943 height 61
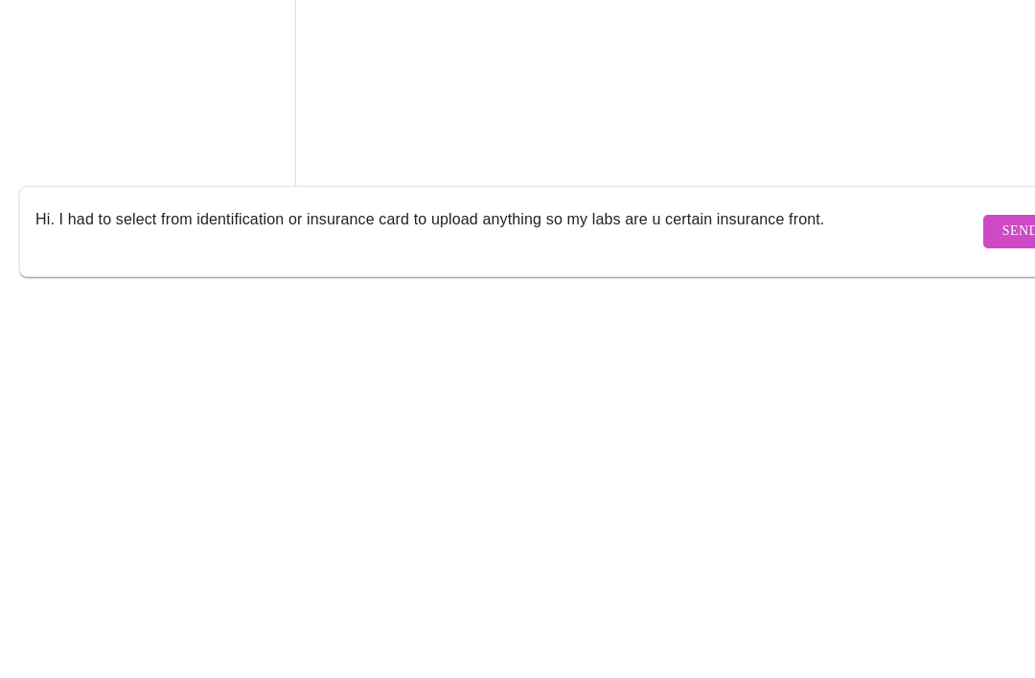
click at [660, 591] on textarea "Hi. I had to select from identification or insurance card to upload anything so…" at bounding box center [506, 621] width 943 height 61
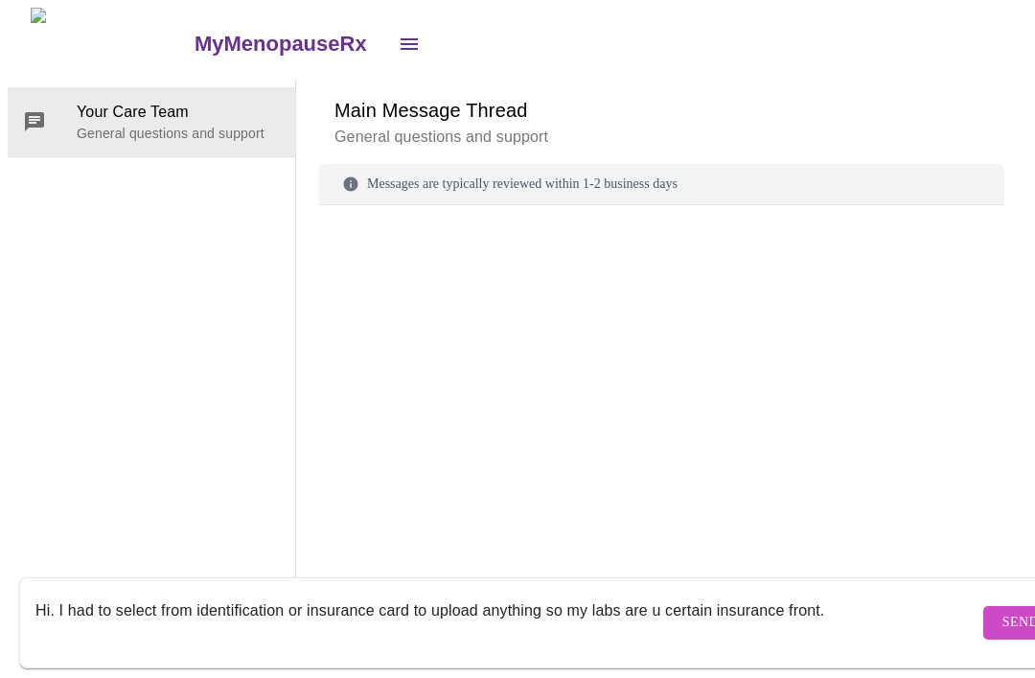
click at [662, 593] on textarea "Hi. I had to select from identification or insurance card to upload anything so…" at bounding box center [506, 621] width 943 height 61
click at [713, 595] on textarea "Hi. I had to select from identification or insurance card to upload anything so…" at bounding box center [506, 621] width 943 height 61
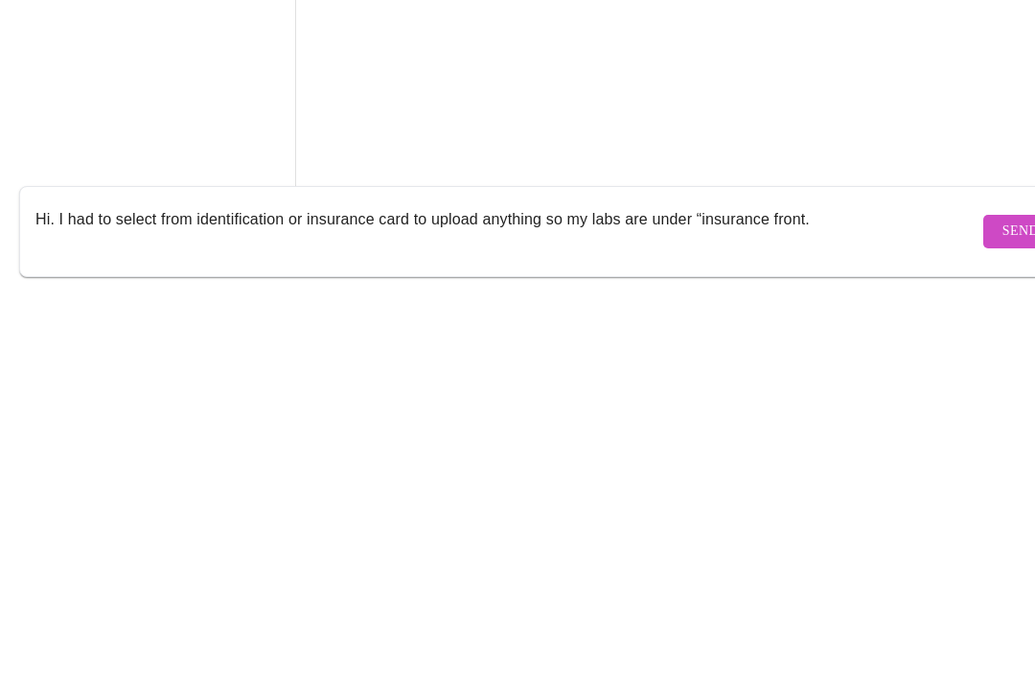
click at [819, 591] on textarea "Hi. I had to select from identification or insurance card to upload anything so…" at bounding box center [506, 621] width 943 height 61
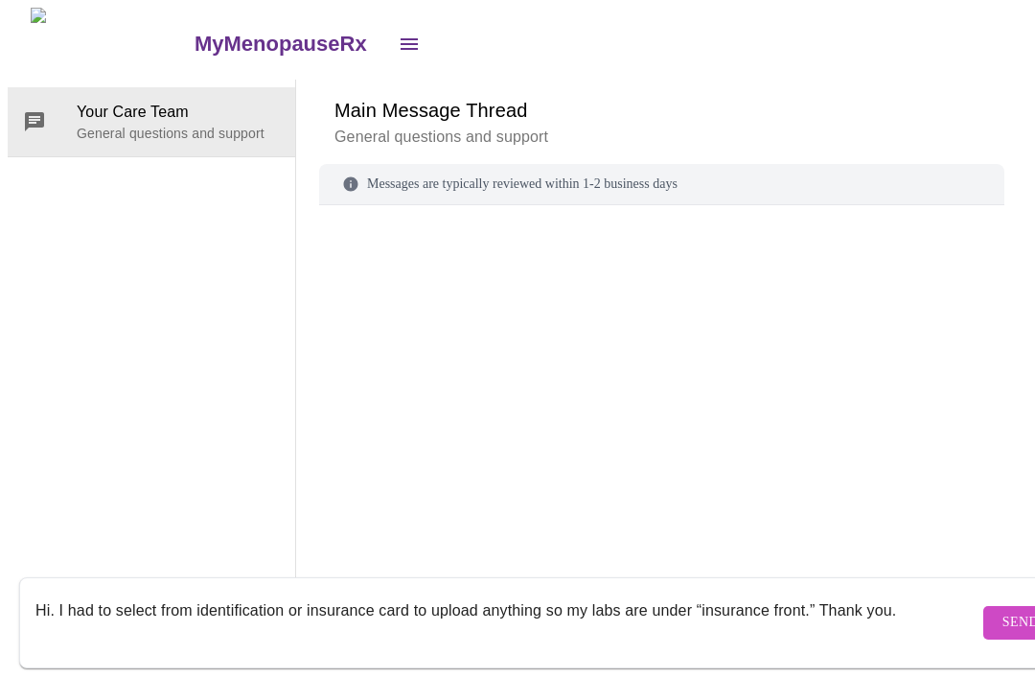
type textarea "Hi. I had to select from identification or insurance card to upload anything so…"
click at [1003, 611] on span "Send" at bounding box center [1021, 623] width 36 height 24
